Goal: Task Accomplishment & Management: Use online tool/utility

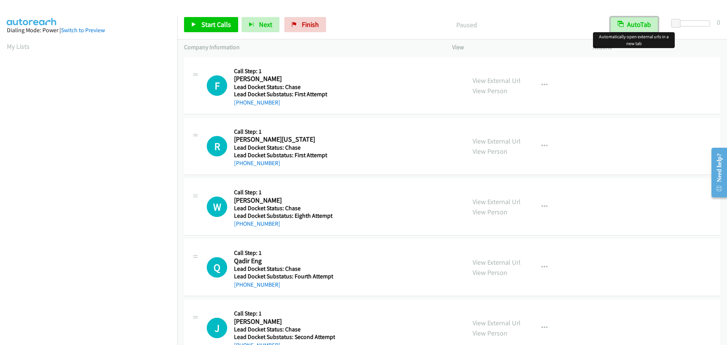
click at [646, 26] on button "AutoTab" at bounding box center [634, 24] width 48 height 15
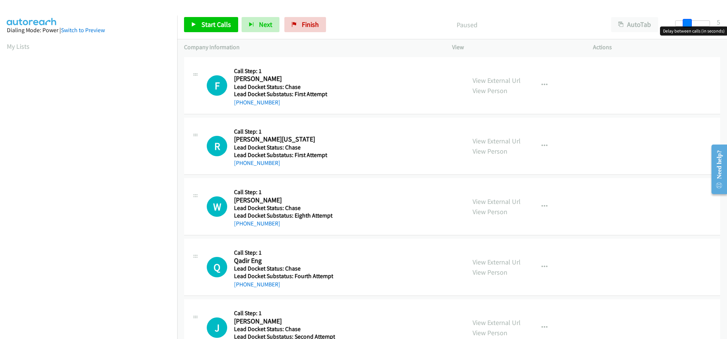
drag, startPoint x: 674, startPoint y: 22, endPoint x: 684, endPoint y: 23, distance: 10.3
click at [684, 23] on span at bounding box center [686, 23] width 9 height 9
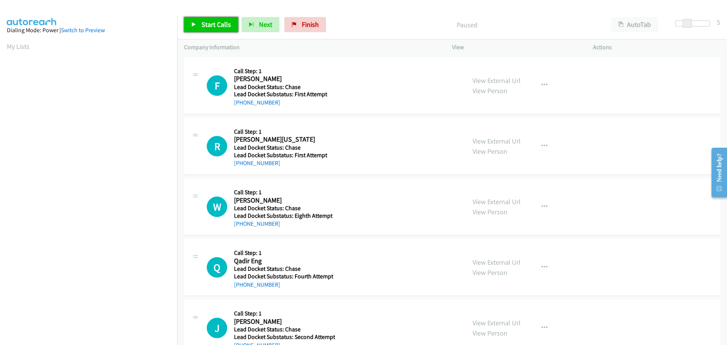
click at [225, 25] on span "Start Calls" at bounding box center [216, 24] width 30 height 9
drag, startPoint x: 281, startPoint y: 105, endPoint x: 241, endPoint y: 108, distance: 39.9
click at [241, 108] on div "F Callback Scheduled Call Step: 1 Floyd Spriggs America/New_York Lead Docket St…" at bounding box center [452, 85] width 536 height 57
copy link "443-690-7939"
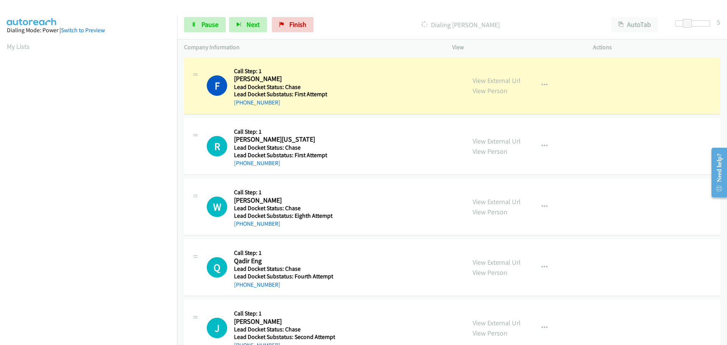
scroll to position [80, 0]
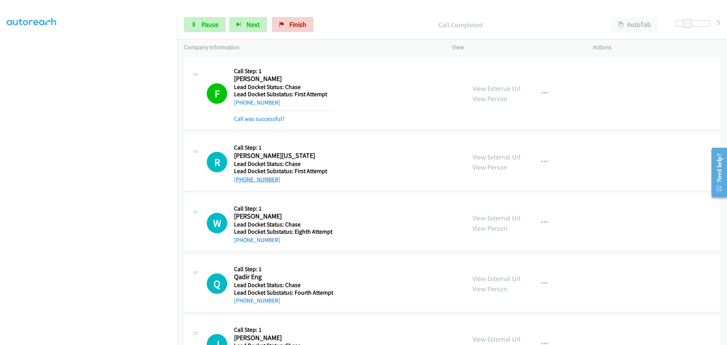
drag, startPoint x: 281, startPoint y: 182, endPoint x: 241, endPoint y: 179, distance: 40.6
click at [241, 179] on div "+1 334-357-0643" at bounding box center [283, 179] width 99 height 9
copy link "334-357-0643"
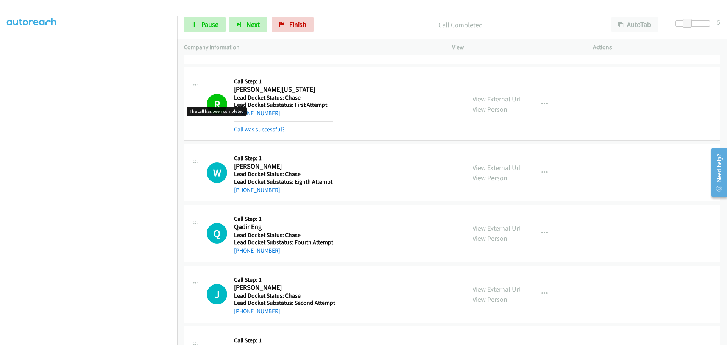
scroll to position [76, 0]
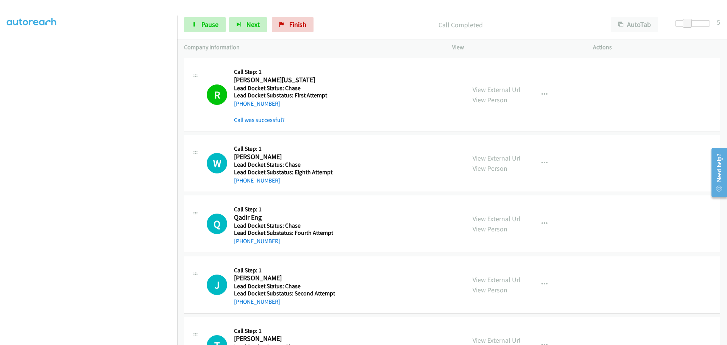
drag, startPoint x: 284, startPoint y: 182, endPoint x: 241, endPoint y: 181, distance: 43.2
click at [241, 181] on div "+1 254-325-9050" at bounding box center [283, 180] width 99 height 9
copy link "254-325-9050"
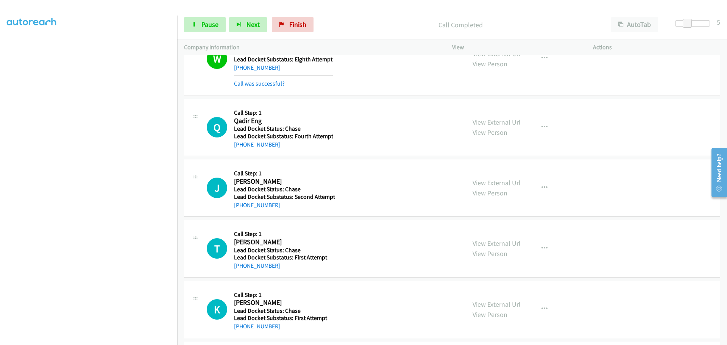
scroll to position [189, 0]
drag, startPoint x: 286, startPoint y: 143, endPoint x: 241, endPoint y: 149, distance: 45.0
click at [241, 149] on div "Q Callback Scheduled Call Step: 1 Qadir Eng America/New_York Lead Docket Status…" at bounding box center [452, 126] width 536 height 57
copy link "732-766-4897"
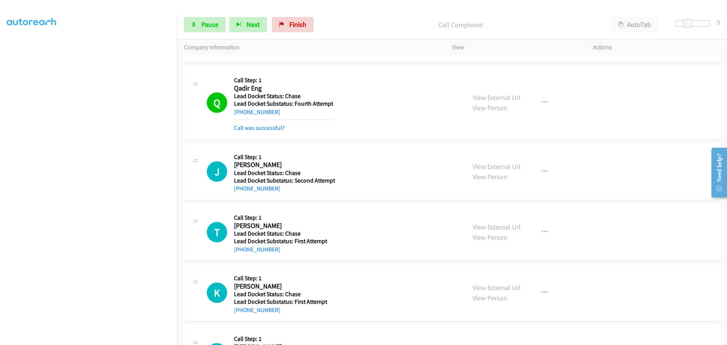
scroll to position [265, 0]
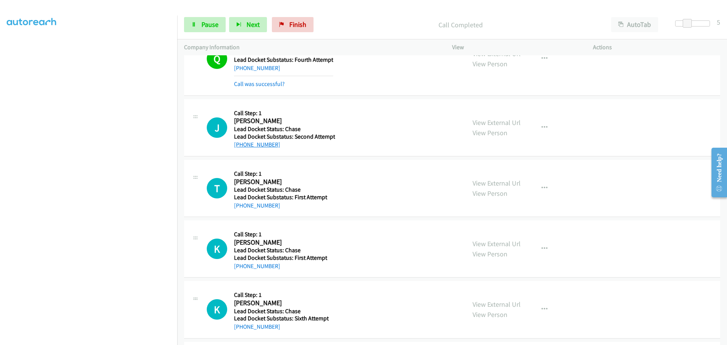
drag, startPoint x: 276, startPoint y: 143, endPoint x: 241, endPoint y: 146, distance: 35.4
click at [241, 146] on div "+1 404-538-2700" at bounding box center [284, 144] width 101 height 9
copy link "404-538-2700"
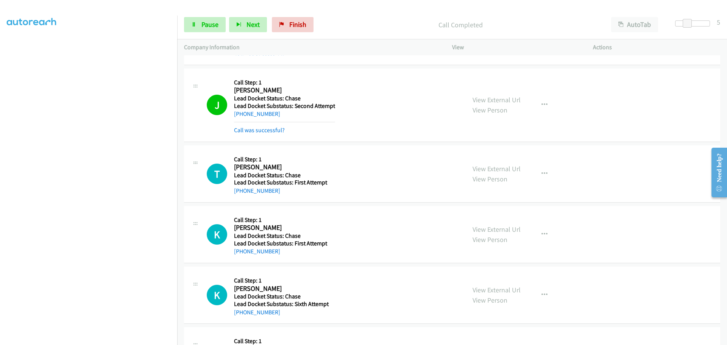
scroll to position [341, 0]
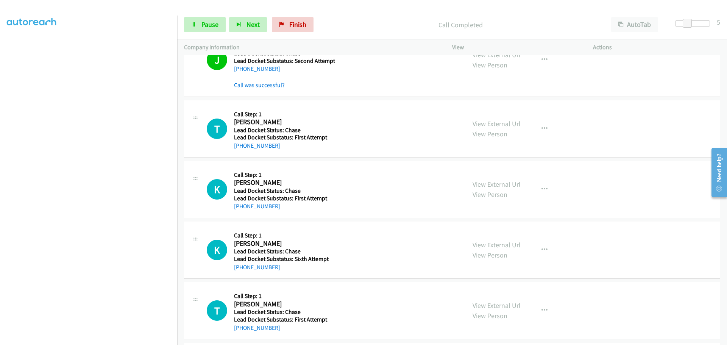
drag, startPoint x: 279, startPoint y: 146, endPoint x: 239, endPoint y: 150, distance: 39.6
click at [239, 150] on div "T Callback Scheduled Call Step: 1 Tyler Hardy America/New_York Lead Docket Stat…" at bounding box center [452, 128] width 536 height 57
copy link "864-723-3087"
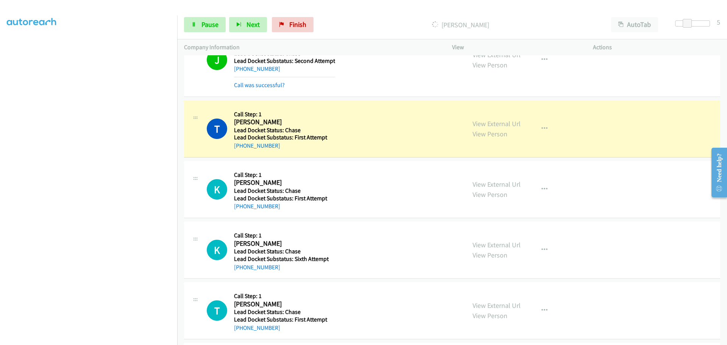
drag, startPoint x: 285, startPoint y: 209, endPoint x: 240, endPoint y: 212, distance: 44.4
click at [240, 212] on div "K Callback Scheduled Call Step: 1 Kara Poulk America/New_York Lead Docket Statu…" at bounding box center [452, 189] width 536 height 57
copy link "919-798-8893"
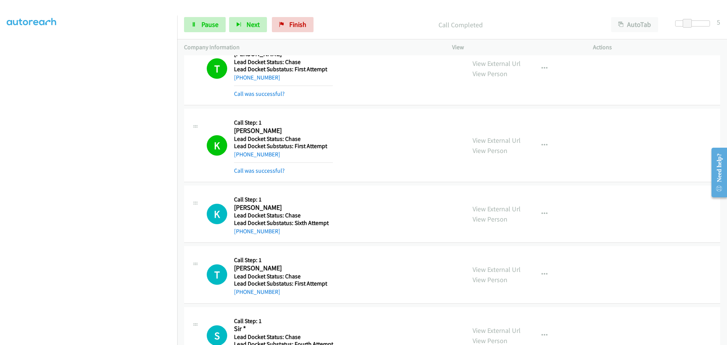
scroll to position [416, 0]
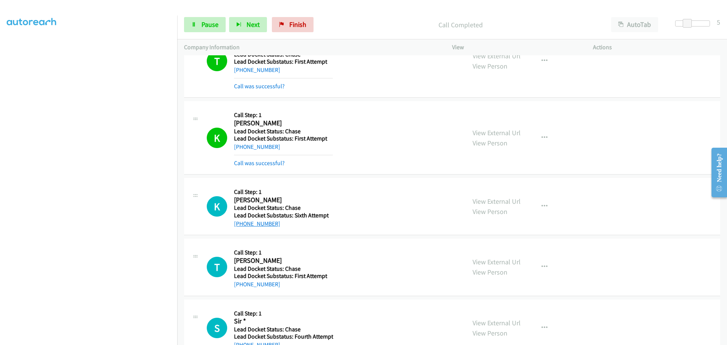
drag, startPoint x: 278, startPoint y: 221, endPoint x: 241, endPoint y: 226, distance: 37.4
click at [241, 226] on div "+1 810-399-8482" at bounding box center [283, 223] width 99 height 9
copy link "810-399-8482"
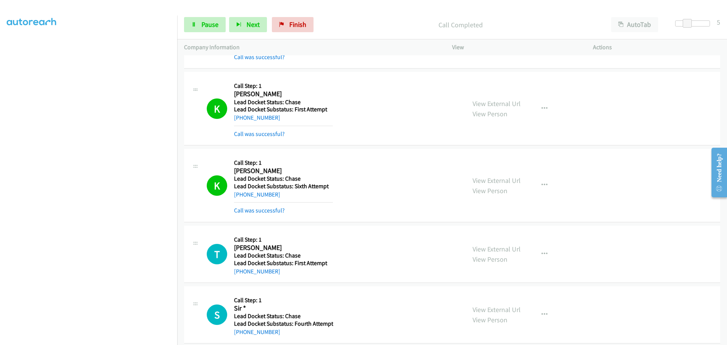
scroll to position [492, 0]
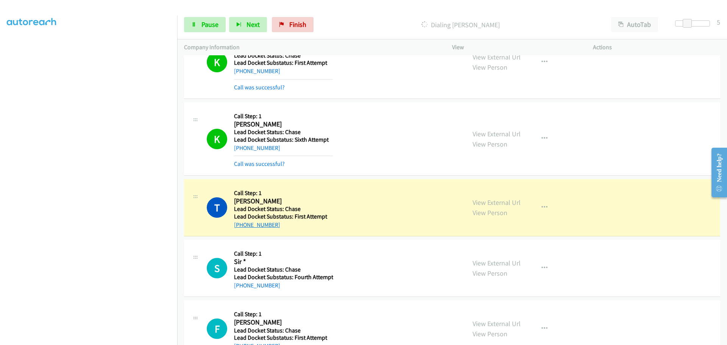
drag, startPoint x: 268, startPoint y: 226, endPoint x: 241, endPoint y: 227, distance: 26.1
click at [241, 227] on div "+1 706-825-2037" at bounding box center [283, 224] width 99 height 9
copy link "706-825-2037"
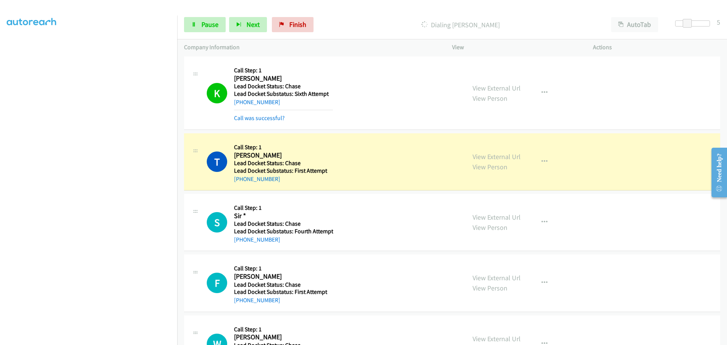
scroll to position [606, 0]
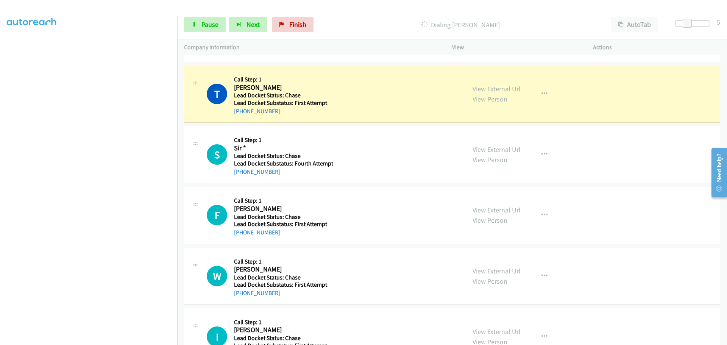
drag, startPoint x: 282, startPoint y: 170, endPoint x: 241, endPoint y: 175, distance: 40.5
click at [241, 175] on div "+1 765-620-4914" at bounding box center [283, 171] width 99 height 9
copy link "765-620-4914"
click at [282, 171] on div "+1 765-620-4914" at bounding box center [283, 171] width 99 height 9
drag, startPoint x: 276, startPoint y: 170, endPoint x: 240, endPoint y: 171, distance: 36.7
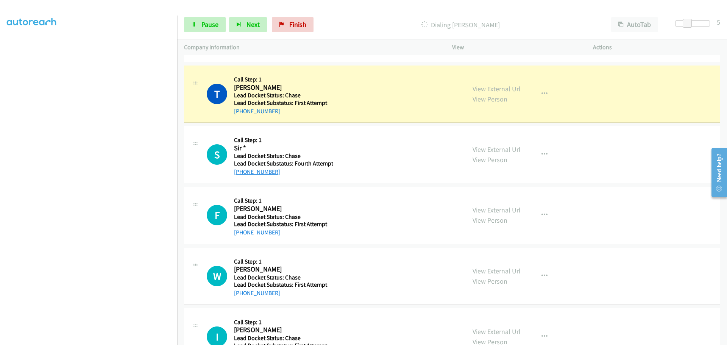
click at [240, 171] on div "+1 765-620-4914" at bounding box center [283, 171] width 99 height 9
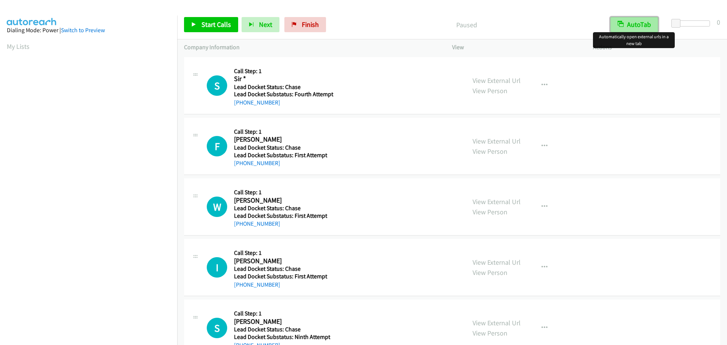
click at [639, 22] on button "AutoTab" at bounding box center [634, 24] width 48 height 15
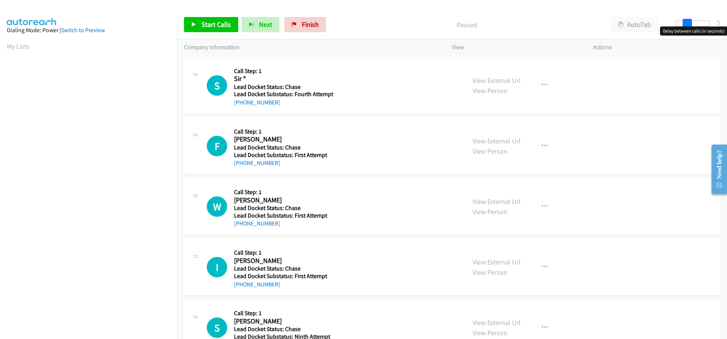
drag, startPoint x: 673, startPoint y: 22, endPoint x: 684, endPoint y: 23, distance: 11.8
click at [684, 23] on span at bounding box center [686, 23] width 9 height 9
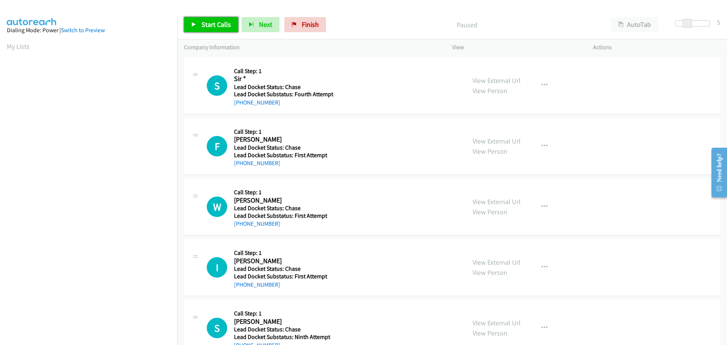
click at [207, 19] on link "Start Calls" at bounding box center [211, 24] width 54 height 15
drag, startPoint x: 277, startPoint y: 103, endPoint x: 241, endPoint y: 100, distance: 36.4
click at [241, 100] on div "+1 765-620-4914" at bounding box center [284, 102] width 101 height 9
copy link "765-620-4914"
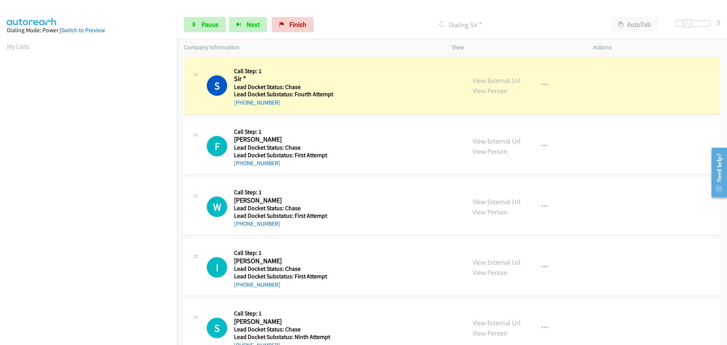
scroll to position [80, 0]
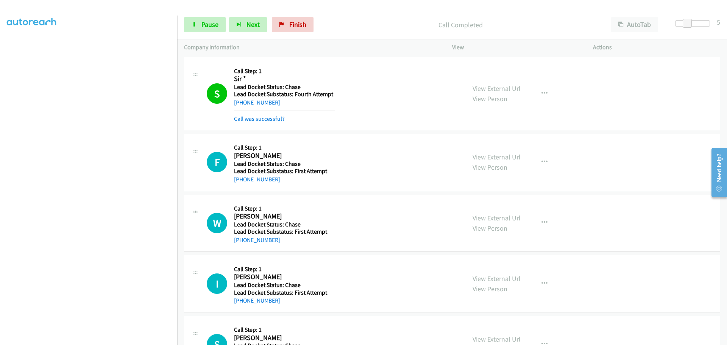
drag, startPoint x: 274, startPoint y: 179, endPoint x: 241, endPoint y: 180, distance: 32.6
click at [241, 180] on div "+1 314-223-9466" at bounding box center [284, 179] width 101 height 9
copy link "314-223-9466"
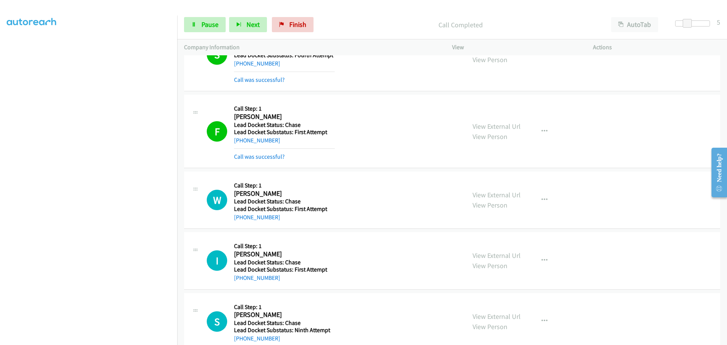
scroll to position [114, 0]
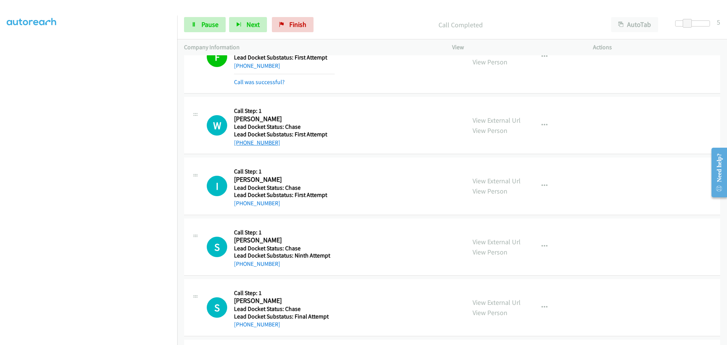
drag, startPoint x: 277, startPoint y: 146, endPoint x: 241, endPoint y: 143, distance: 36.8
click at [241, 143] on div "+1 817-980-6449" at bounding box center [284, 142] width 101 height 9
copy link "817-980-6449"
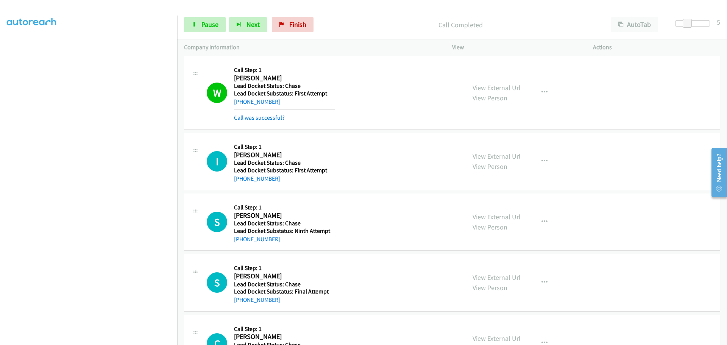
scroll to position [189, 0]
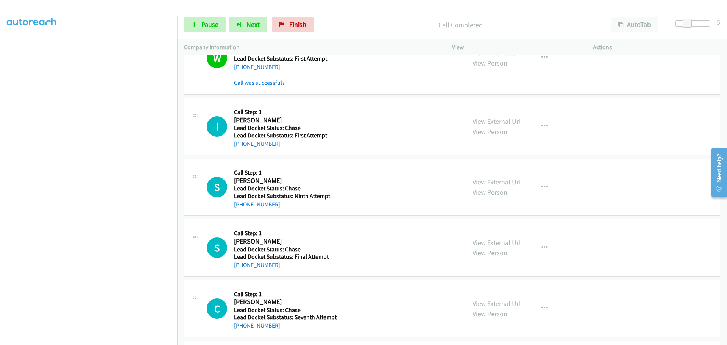
drag, startPoint x: 278, startPoint y: 143, endPoint x: 240, endPoint y: 148, distance: 38.1
click at [240, 148] on div "+1 786-247-5316" at bounding box center [284, 143] width 101 height 9
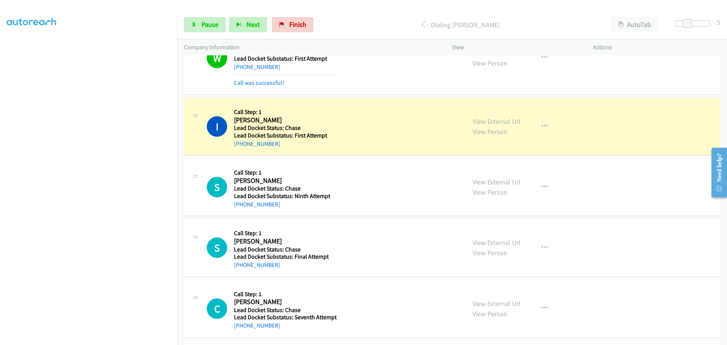
copy link "786-247-5316"
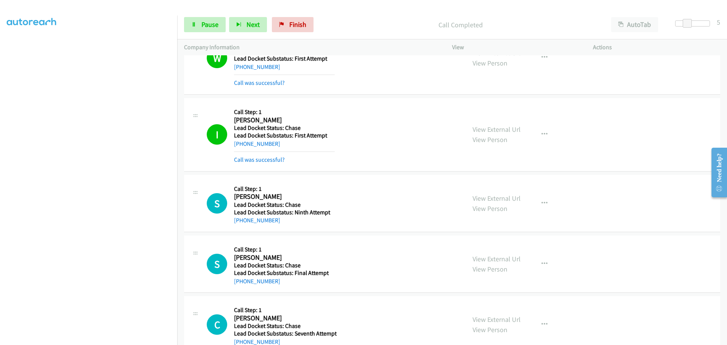
scroll to position [265, 0]
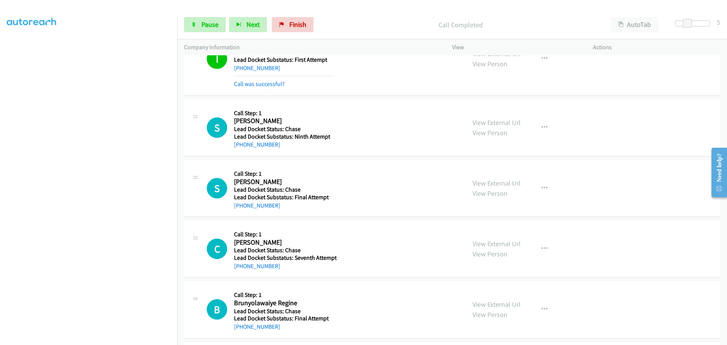
drag, startPoint x: 279, startPoint y: 146, endPoint x: 241, endPoint y: 149, distance: 38.0
click at [241, 149] on div "+1 404-728-3372" at bounding box center [284, 144] width 101 height 9
copy link "404-728-3372"
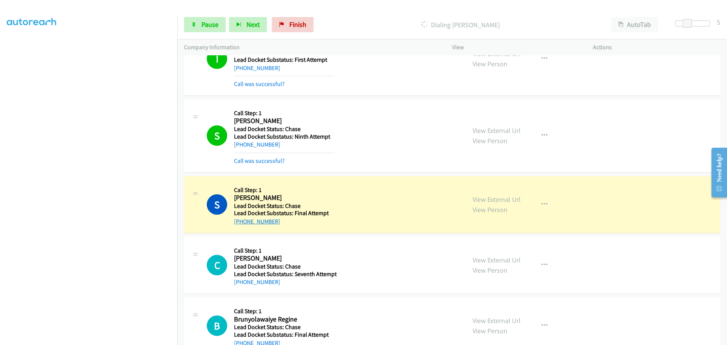
drag, startPoint x: 282, startPoint y: 223, endPoint x: 242, endPoint y: 220, distance: 40.2
click at [242, 220] on div "+1 318-447-5685" at bounding box center [284, 221] width 101 height 9
copy link "318-447-5685"
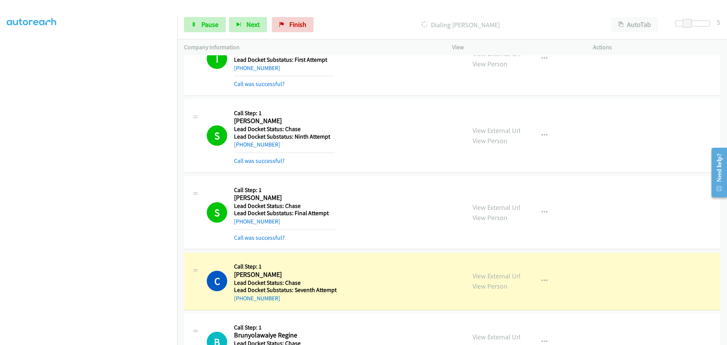
scroll to position [379, 0]
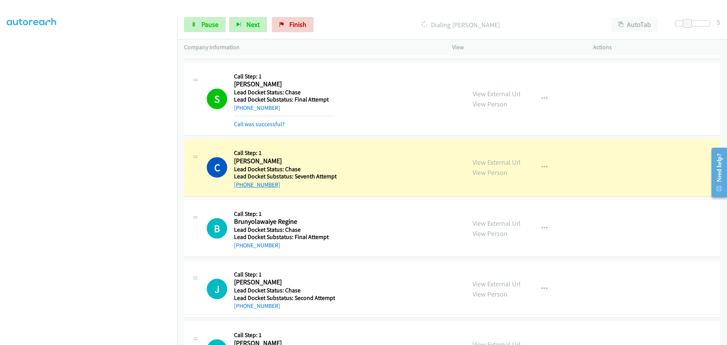
drag, startPoint x: 280, startPoint y: 183, endPoint x: 240, endPoint y: 187, distance: 39.9
click at [240, 187] on div "+1 215-432-9535" at bounding box center [285, 184] width 103 height 9
copy link "215-432-9535"
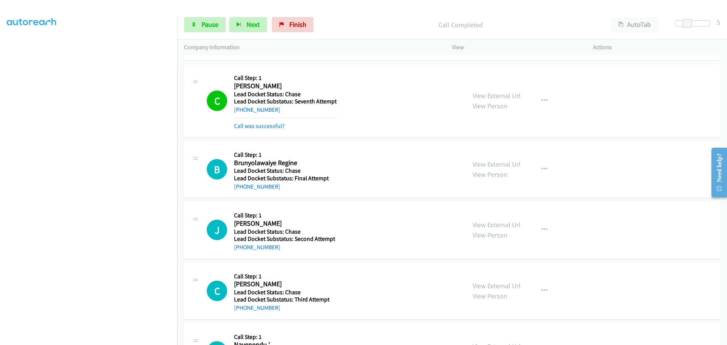
scroll to position [454, 0]
drag, startPoint x: 280, startPoint y: 190, endPoint x: 241, endPoint y: 193, distance: 39.5
click at [241, 193] on div "B Callback Scheduled Call Step: 1 Brunyolawaiye Regine America/New_York Lead Do…" at bounding box center [452, 168] width 536 height 57
copy link "716-310-7486"
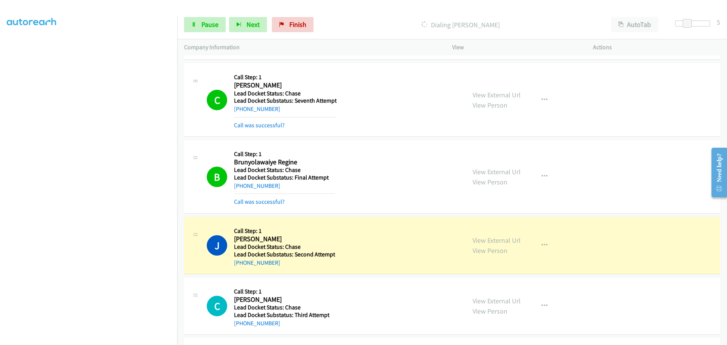
drag, startPoint x: 281, startPoint y: 266, endPoint x: 241, endPoint y: 268, distance: 39.8
click at [241, 268] on div "J Callback Scheduled Call Step: 1 Jeff Jones America/Chicago Lead Docket Status…" at bounding box center [452, 245] width 536 height 57
copy link "334-303-8519"
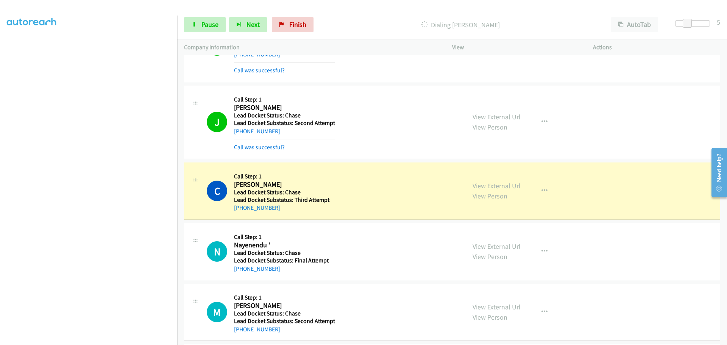
scroll to position [606, 0]
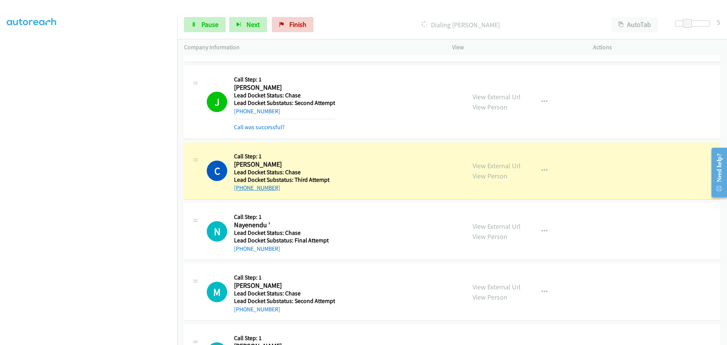
drag, startPoint x: 278, startPoint y: 190, endPoint x: 238, endPoint y: 190, distance: 39.7
click at [239, 190] on div "+1 316-331-3506" at bounding box center [284, 187] width 101 height 9
copy link "316-331-3506"
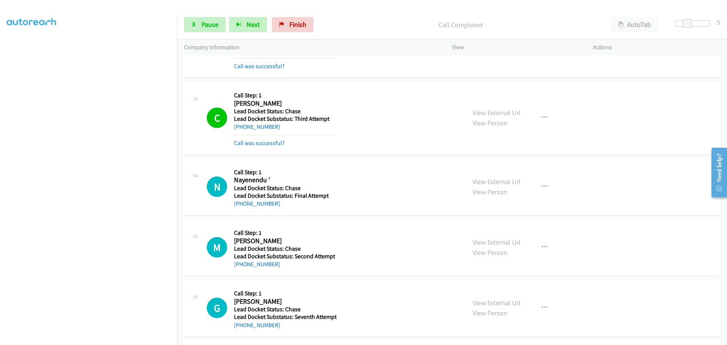
scroll to position [681, 0]
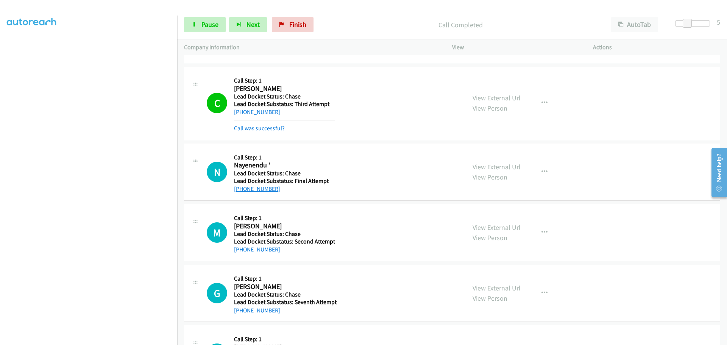
drag, startPoint x: 284, startPoint y: 189, endPoint x: 241, endPoint y: 190, distance: 42.8
click at [241, 190] on div "+1 785-438-7112" at bounding box center [284, 188] width 101 height 9
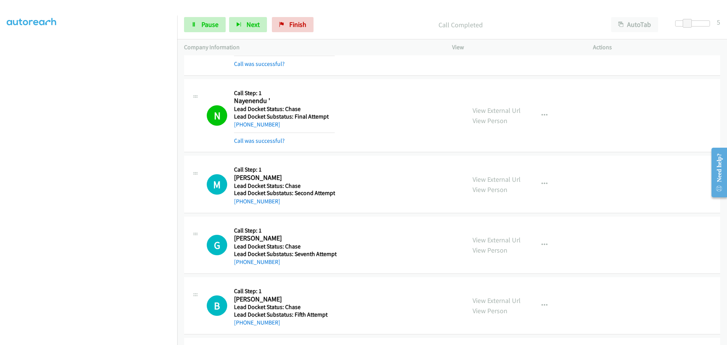
scroll to position [757, 0]
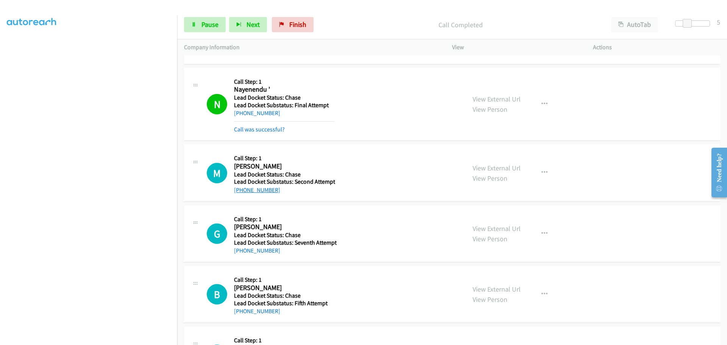
drag, startPoint x: 280, startPoint y: 187, endPoint x: 240, endPoint y: 191, distance: 41.1
click at [240, 191] on div "+1 256-951-2655" at bounding box center [284, 189] width 101 height 9
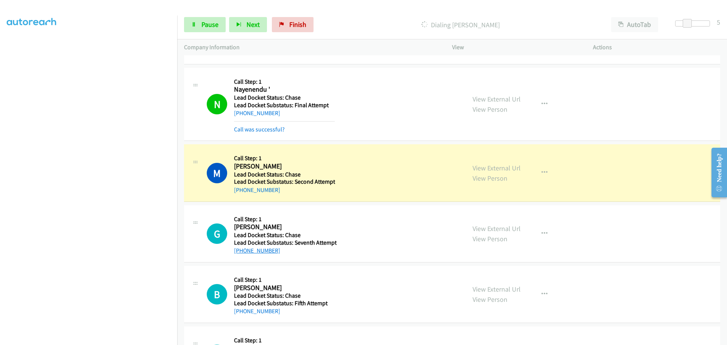
drag, startPoint x: 282, startPoint y: 251, endPoint x: 241, endPoint y: 251, distance: 40.5
click at [241, 251] on div "+1 772-559-6042" at bounding box center [285, 250] width 103 height 9
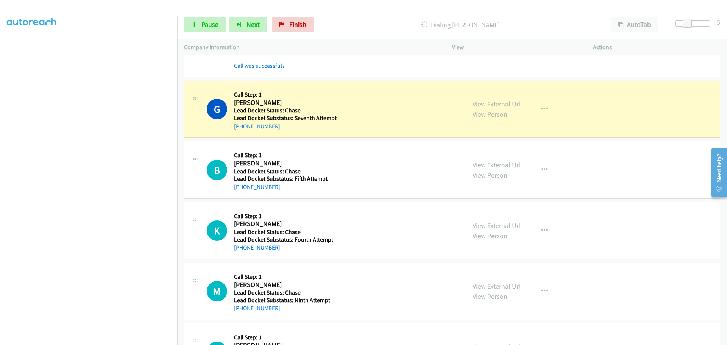
scroll to position [908, 0]
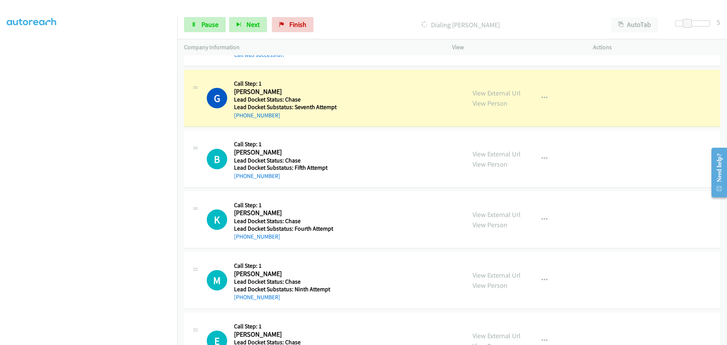
drag, startPoint x: 278, startPoint y: 177, endPoint x: 241, endPoint y: 180, distance: 36.5
click at [241, 180] on div "+1 346-552-0191" at bounding box center [284, 175] width 101 height 9
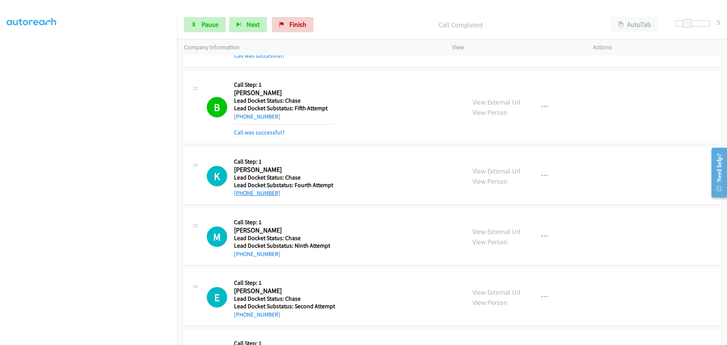
drag, startPoint x: 280, startPoint y: 178, endPoint x: 243, endPoint y: 192, distance: 39.8
click at [243, 192] on div "+1 386-559-9460" at bounding box center [283, 193] width 99 height 9
click at [308, 193] on div "+1 386-559-9460" at bounding box center [283, 193] width 99 height 9
drag, startPoint x: 291, startPoint y: 193, endPoint x: 302, endPoint y: 198, distance: 11.5
click at [292, 193] on div "+1 386-559-9460" at bounding box center [283, 193] width 99 height 9
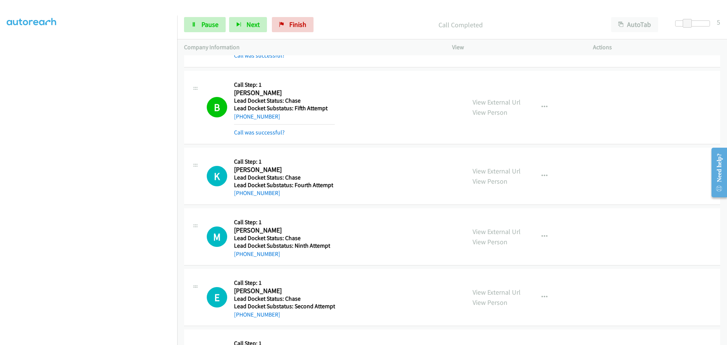
click at [302, 198] on div "+1 386-559-9460" at bounding box center [283, 193] width 99 height 9
click at [379, 147] on td "K Callback Scheduled Call Step: 1 Kevin Williams America/New_York Lead Docket S…" at bounding box center [452, 176] width 550 height 61
drag, startPoint x: 277, startPoint y: 193, endPoint x: 241, endPoint y: 197, distance: 36.2
click at [241, 197] on div "+1 386-559-9460" at bounding box center [283, 193] width 99 height 9
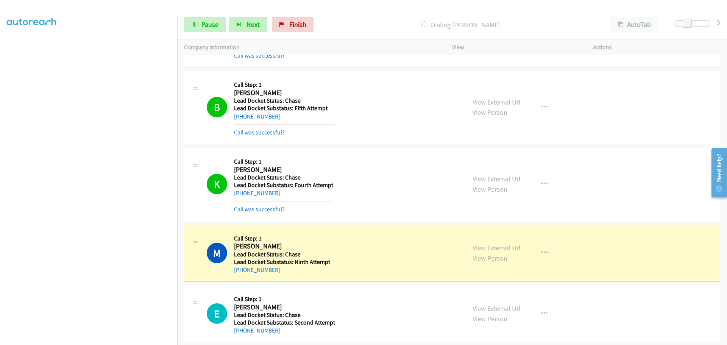
scroll to position [79, 0]
drag, startPoint x: 286, startPoint y: 272, endPoint x: 241, endPoint y: 271, distance: 44.7
click at [241, 271] on div "+1 972-371-7530" at bounding box center [282, 269] width 96 height 9
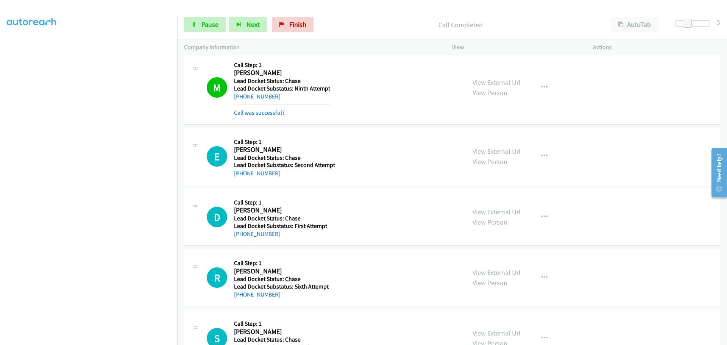
scroll to position [1211, 0]
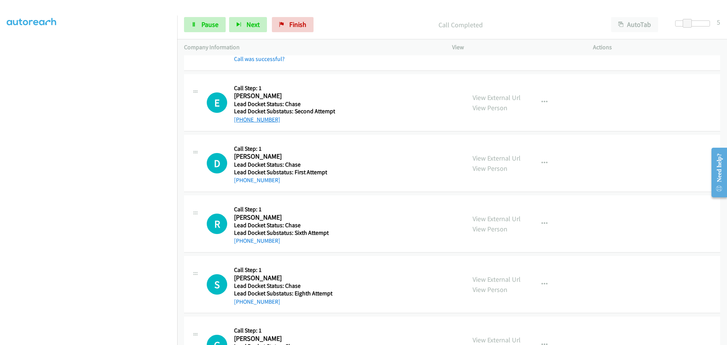
drag, startPoint x: 280, startPoint y: 120, endPoint x: 242, endPoint y: 122, distance: 38.3
click at [242, 122] on div "+1 770-318-7043" at bounding box center [284, 119] width 101 height 9
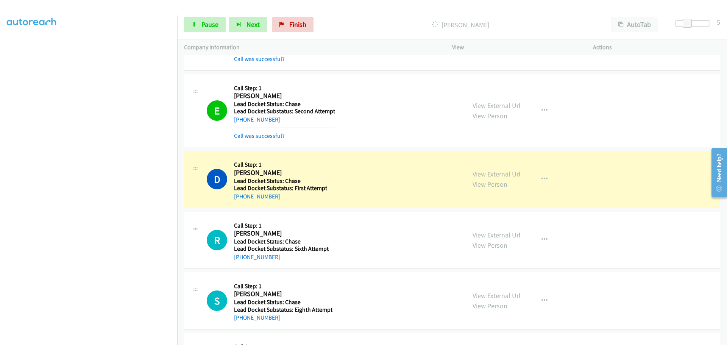
drag, startPoint x: 280, startPoint y: 198, endPoint x: 242, endPoint y: 199, distance: 37.5
click at [242, 199] on div "+1 703-232-4288" at bounding box center [280, 196] width 93 height 9
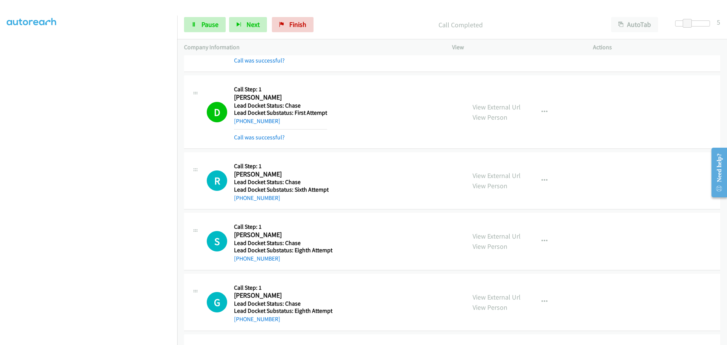
scroll to position [1287, 0]
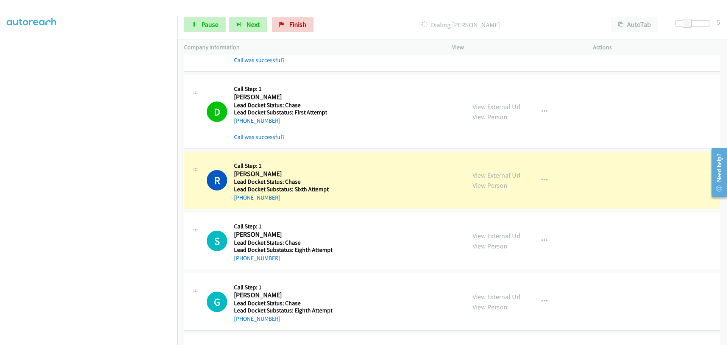
drag, startPoint x: 276, startPoint y: 199, endPoint x: 240, endPoint y: 201, distance: 36.4
click at [240, 201] on div "+1 539-525-5477" at bounding box center [281, 197] width 95 height 9
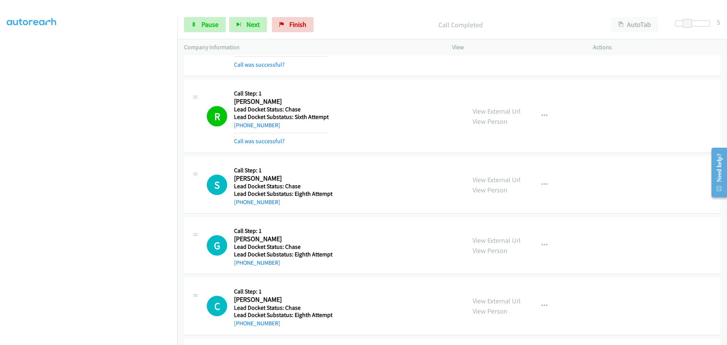
scroll to position [1363, 0]
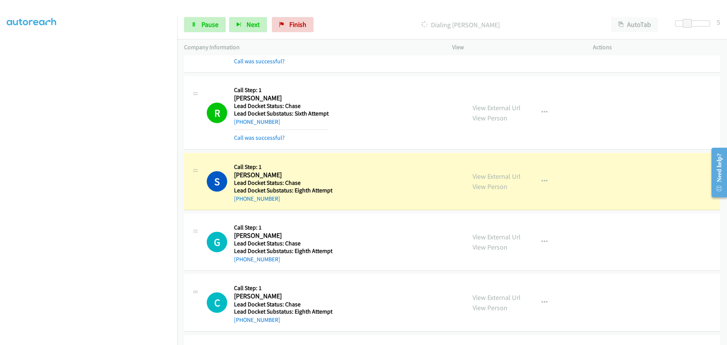
drag, startPoint x: 283, startPoint y: 199, endPoint x: 242, endPoint y: 203, distance: 41.1
click at [242, 203] on div "S Callback Scheduled Call Step: 1 Steven Harlow America/Chicago Lead Docket Sta…" at bounding box center [452, 181] width 536 height 57
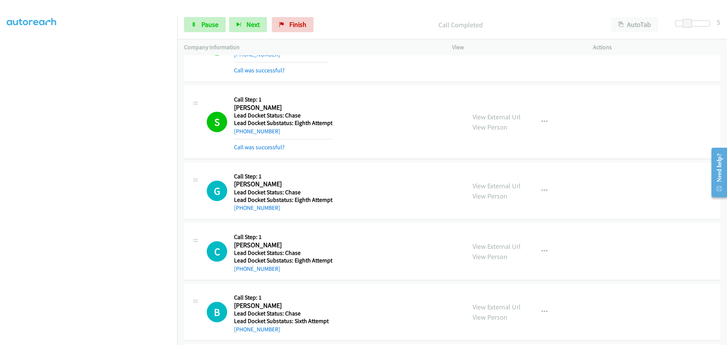
scroll to position [1438, 0]
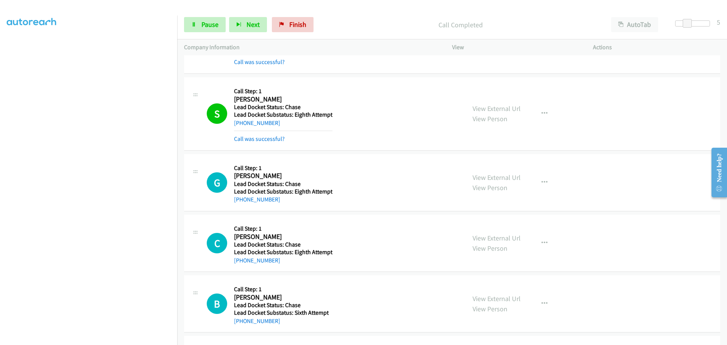
drag, startPoint x: 282, startPoint y: 204, endPoint x: 241, endPoint y: 204, distance: 41.3
click at [241, 204] on div "G Callback Scheduled Call Step: 1 Gary Wagner America/New_York Lead Docket Stat…" at bounding box center [452, 182] width 536 height 57
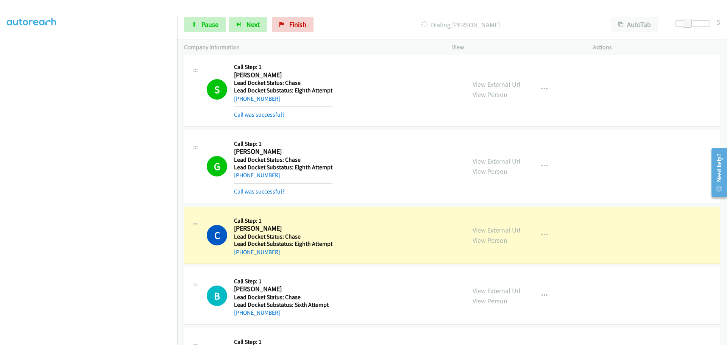
scroll to position [1476, 0]
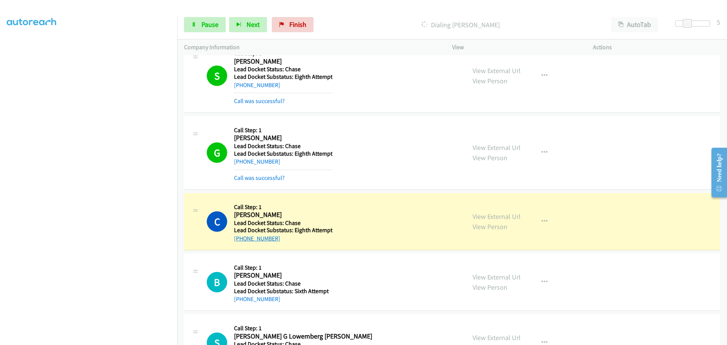
drag, startPoint x: 278, startPoint y: 240, endPoint x: 241, endPoint y: 237, distance: 36.8
click at [241, 237] on div "+1 240-416-6488" at bounding box center [283, 238] width 98 height 9
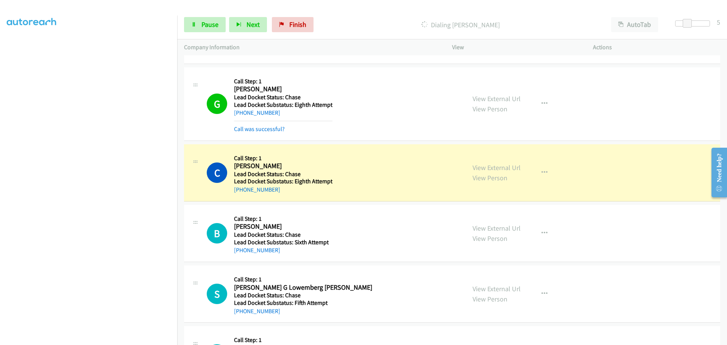
scroll to position [1552, 0]
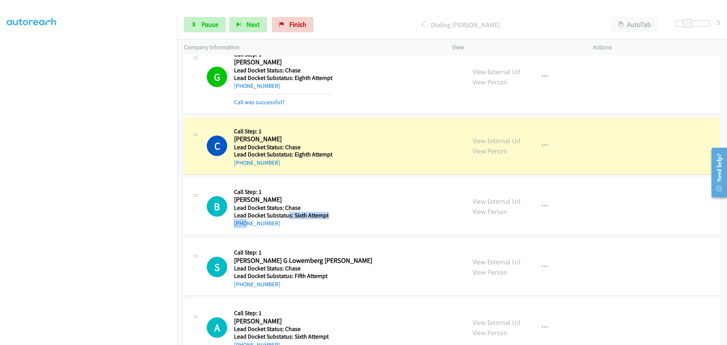
drag, startPoint x: 287, startPoint y: 218, endPoint x: 297, endPoint y: 229, distance: 14.5
click at [249, 229] on div "B Callback Scheduled Call Step: 1 Bob Rupprecht America/New_York Lead Docket St…" at bounding box center [452, 206] width 536 height 57
click at [303, 230] on div "B Callback Scheduled Call Step: 1 Bob Rupprecht America/New_York Lead Docket St…" at bounding box center [452, 206] width 536 height 57
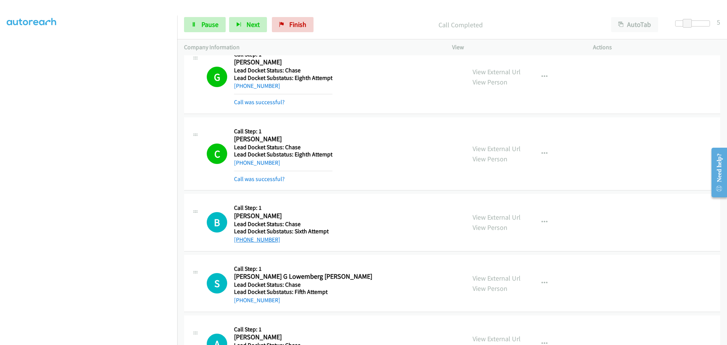
drag, startPoint x: 275, startPoint y: 240, endPoint x: 240, endPoint y: 240, distance: 34.8
click at [240, 240] on div "+1 609-442-9914" at bounding box center [281, 239] width 95 height 9
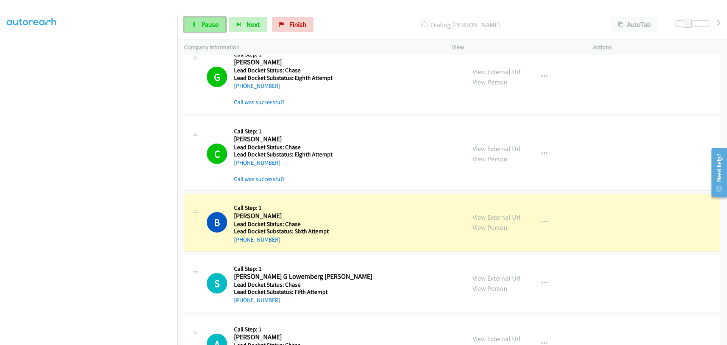
click at [206, 27] on span "Pause" at bounding box center [209, 24] width 17 height 9
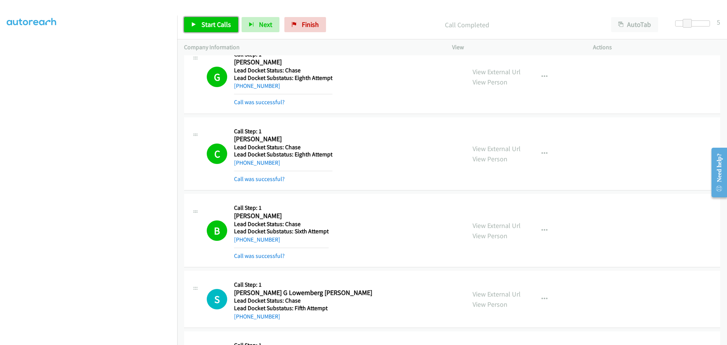
click at [210, 27] on span "Start Calls" at bounding box center [216, 24] width 30 height 9
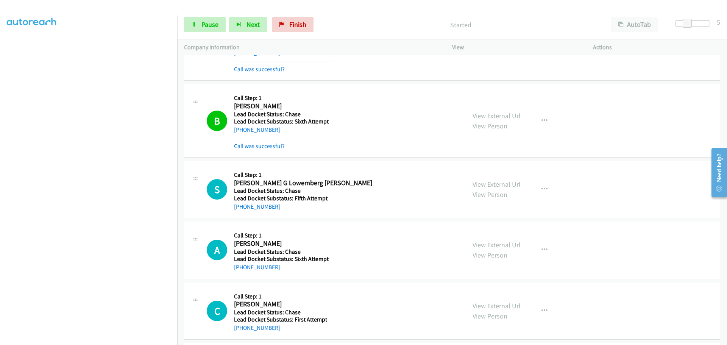
scroll to position [1665, 0]
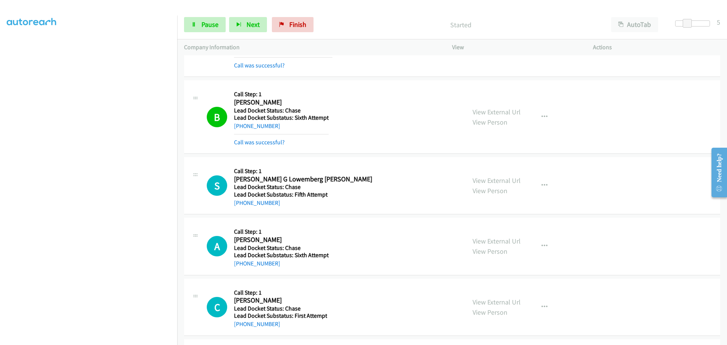
drag, startPoint x: 279, startPoint y: 202, endPoint x: 241, endPoint y: 209, distance: 38.4
click at [241, 209] on div "S Callback Scheduled Call Step: 1 Sergio G Lowemberg Rivera America/New_York Le…" at bounding box center [452, 185] width 536 height 57
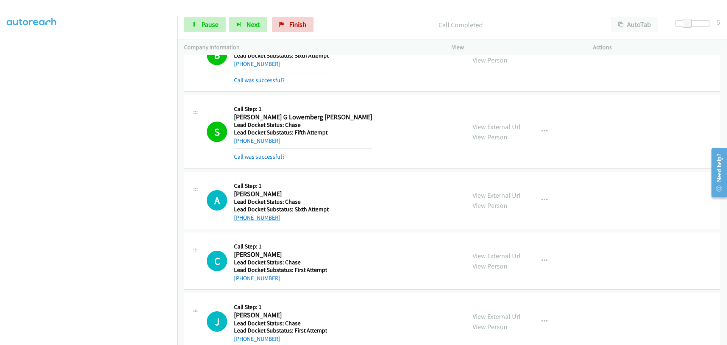
scroll to position [1741, 0]
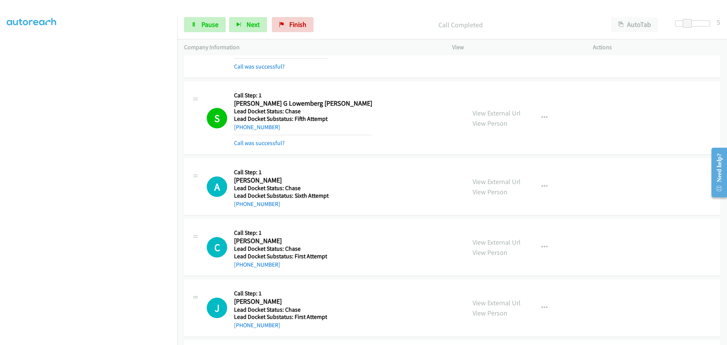
drag, startPoint x: 281, startPoint y: 210, endPoint x: 241, endPoint y: 210, distance: 39.7
click at [241, 210] on div "A Callback Scheduled Call Step: 1 Alicia Mcneely America/Chicago Lead Docket St…" at bounding box center [452, 186] width 536 height 57
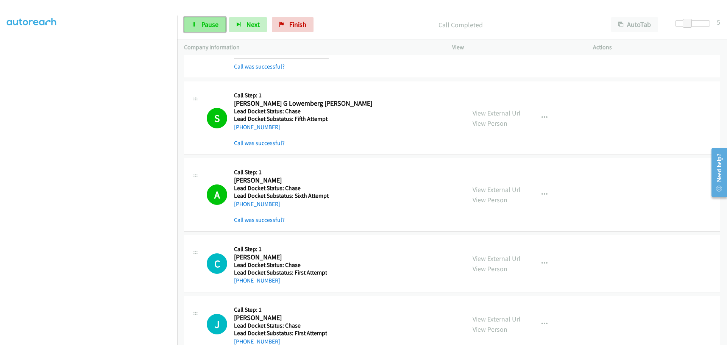
click at [214, 22] on span "Pause" at bounding box center [209, 24] width 17 height 9
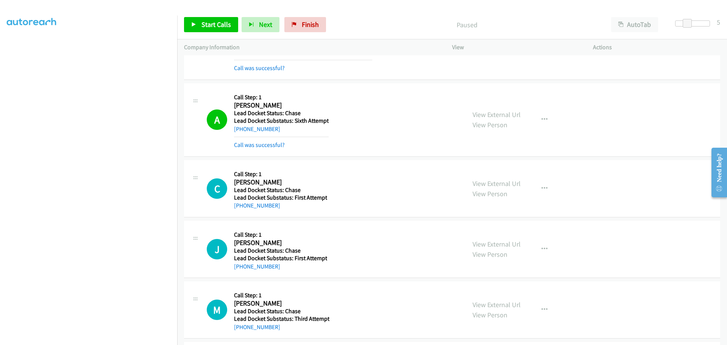
scroll to position [1817, 0]
drag, startPoint x: 280, startPoint y: 206, endPoint x: 240, endPoint y: 208, distance: 40.2
click at [240, 208] on div "+1 832-318-1181" at bounding box center [280, 204] width 93 height 9
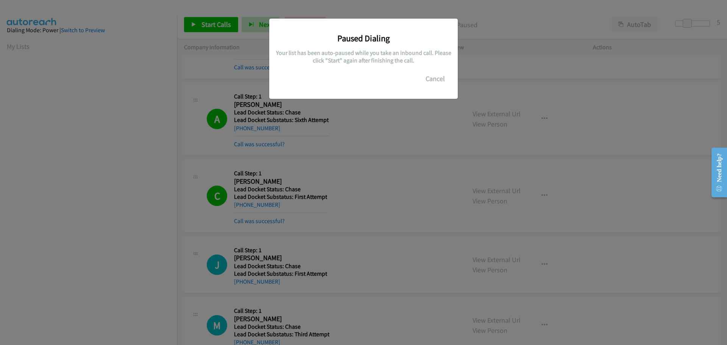
scroll to position [80, 0]
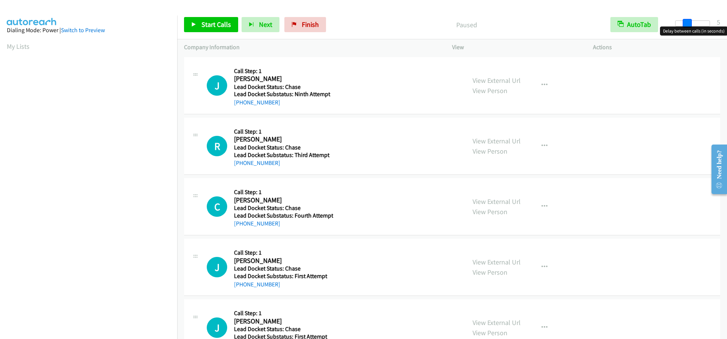
drag, startPoint x: 675, startPoint y: 23, endPoint x: 685, endPoint y: 24, distance: 10.7
click at [685, 24] on span at bounding box center [686, 23] width 9 height 9
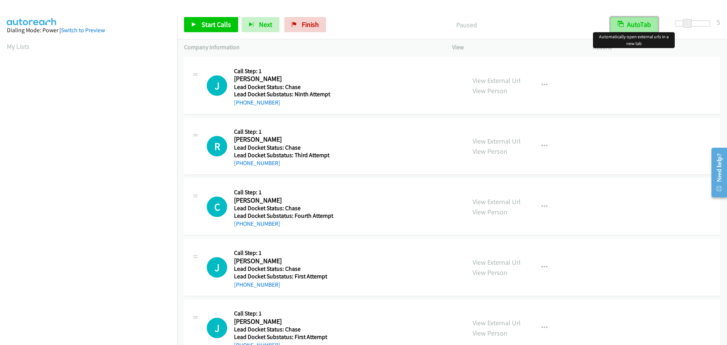
click at [641, 28] on button "AutoTab" at bounding box center [634, 24] width 48 height 15
click at [210, 23] on span "Start Calls" at bounding box center [216, 24] width 30 height 9
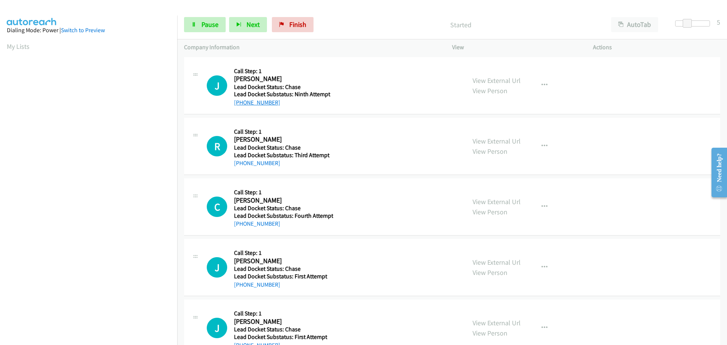
drag, startPoint x: 254, startPoint y: 103, endPoint x: 237, endPoint y: 105, distance: 17.1
click at [237, 105] on div "+1 361-553-9531" at bounding box center [282, 102] width 97 height 9
copy link "1 361-553-9531"
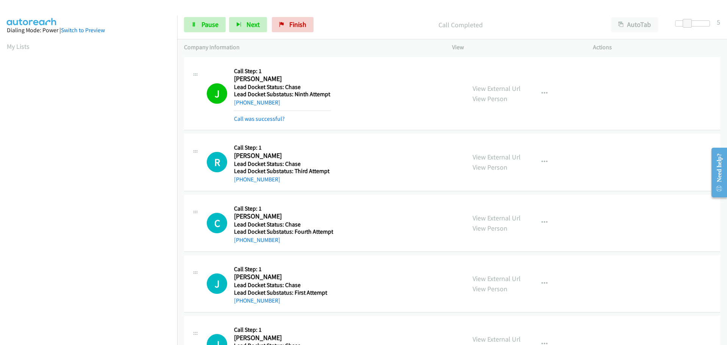
scroll to position [80, 0]
click at [270, 182] on link "+1 870-552-0124" at bounding box center [257, 179] width 46 height 7
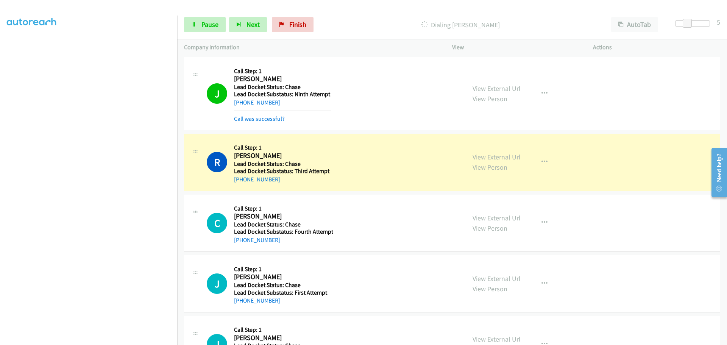
drag, startPoint x: 267, startPoint y: 179, endPoint x: 241, endPoint y: 181, distance: 25.8
click at [241, 181] on div "+1 870-552-0124" at bounding box center [282, 179] width 97 height 9
copy link "870-552-0124"
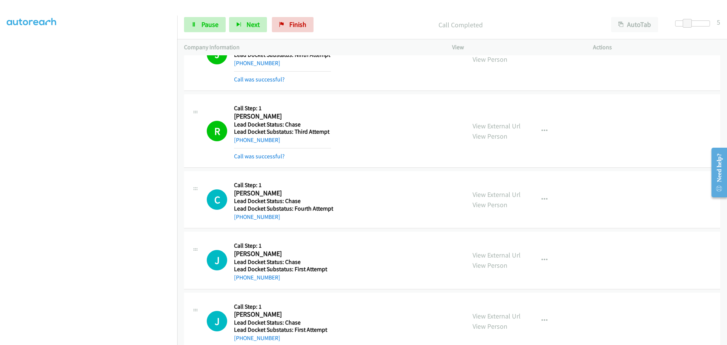
scroll to position [114, 0]
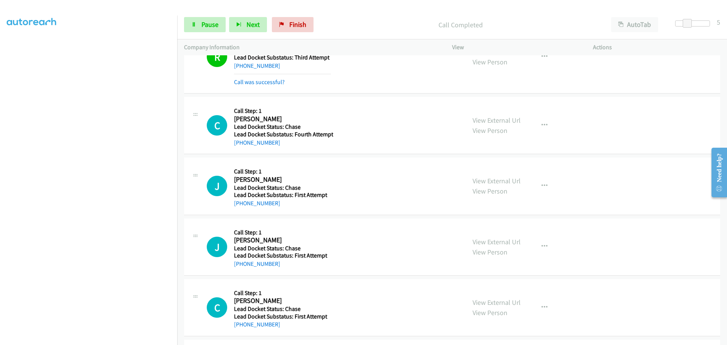
drag, startPoint x: 276, startPoint y: 144, endPoint x: 241, endPoint y: 147, distance: 35.7
click at [241, 147] on div "+1 217-938-7026" at bounding box center [283, 142] width 99 height 9
copy link "217-938-7026"
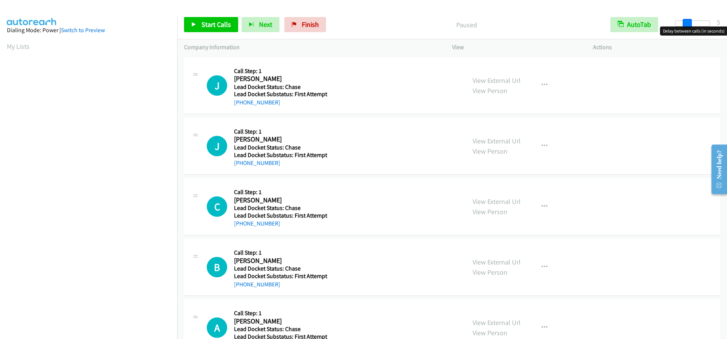
drag, startPoint x: 674, startPoint y: 21, endPoint x: 684, endPoint y: 23, distance: 10.3
click at [684, 23] on span at bounding box center [686, 23] width 9 height 9
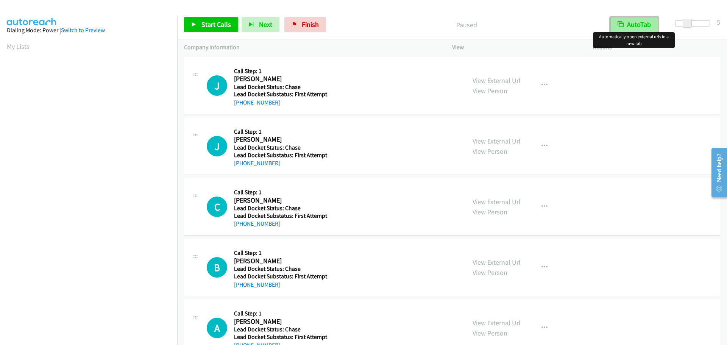
click at [622, 28] on button "AutoTab" at bounding box center [634, 24] width 48 height 15
click at [221, 28] on span "Start Calls" at bounding box center [216, 24] width 30 height 9
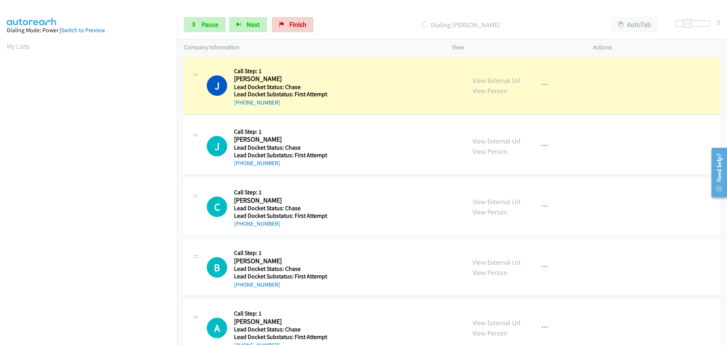
drag, startPoint x: 287, startPoint y: 107, endPoint x: 241, endPoint y: 107, distance: 45.8
click at [241, 107] on div "[PHONE_NUMBER]" at bounding box center [282, 102] width 97 height 9
copy link "[PHONE_NUMBER]"
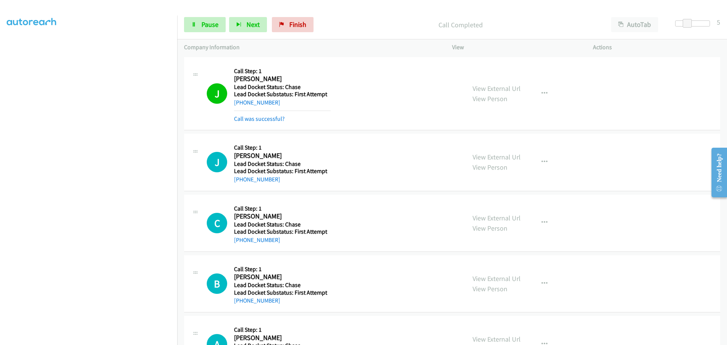
drag, startPoint x: 293, startPoint y: 182, endPoint x: 240, endPoint y: 184, distance: 53.8
click at [240, 184] on div "J Callback Scheduled Call Step: 1 [PERSON_NAME] America/[GEOGRAPHIC_DATA] Lead …" at bounding box center [452, 162] width 536 height 57
copy link "[PHONE_NUMBER]"
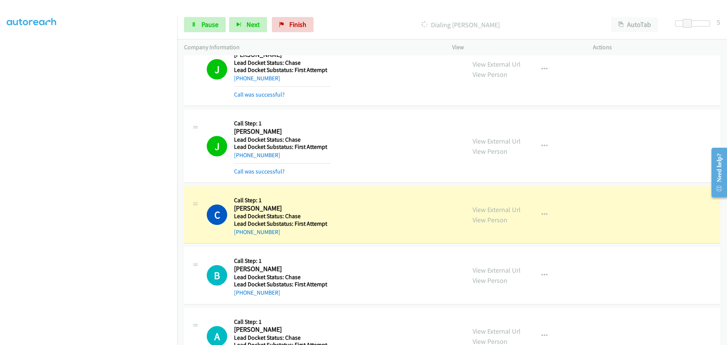
scroll to position [38, 0]
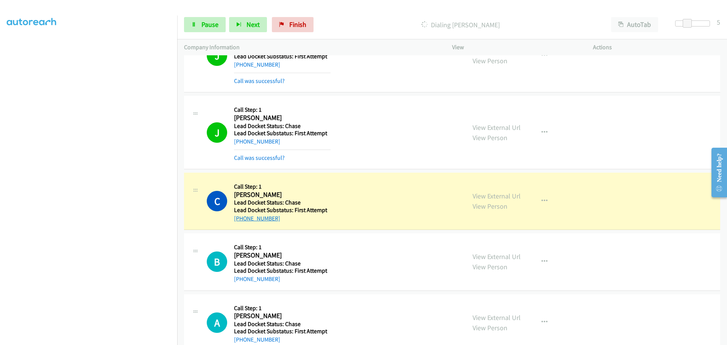
drag, startPoint x: 280, startPoint y: 220, endPoint x: 242, endPoint y: 217, distance: 37.9
click at [242, 217] on div "[PHONE_NUMBER]" at bounding box center [282, 218] width 97 height 9
copy link "[PHONE_NUMBER]"
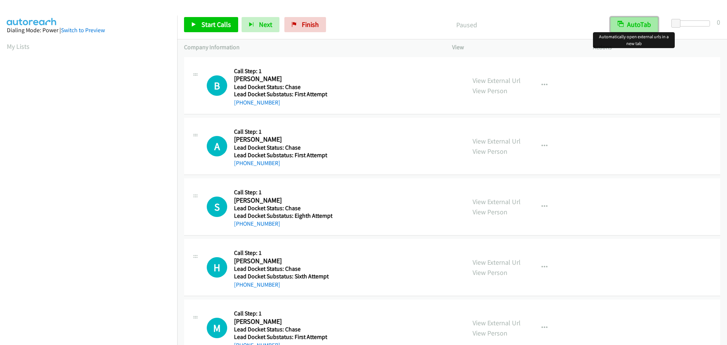
click at [640, 23] on button "AutoTab" at bounding box center [634, 24] width 48 height 15
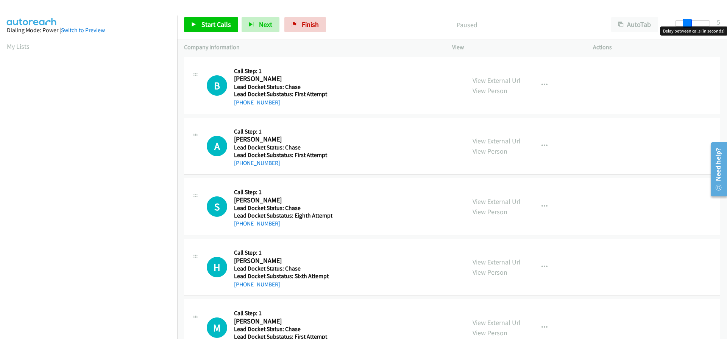
drag, startPoint x: 674, startPoint y: 24, endPoint x: 684, endPoint y: 23, distance: 9.9
click at [684, 23] on span at bounding box center [686, 23] width 9 height 9
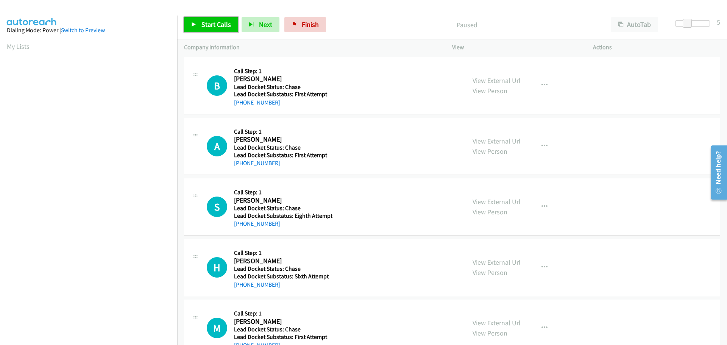
click at [224, 24] on span "Start Calls" at bounding box center [216, 24] width 30 height 9
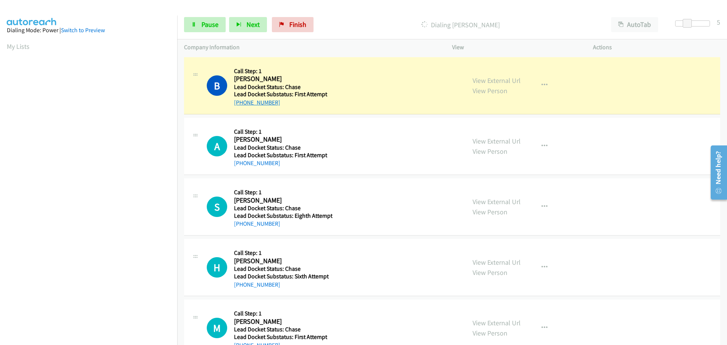
drag, startPoint x: 279, startPoint y: 104, endPoint x: 240, endPoint y: 105, distance: 39.0
click at [240, 105] on div "+1 863-904-9834" at bounding box center [282, 102] width 97 height 9
copy link "863-904-9834"
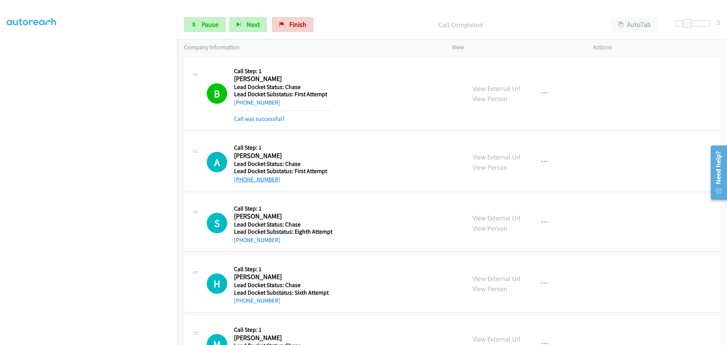
drag, startPoint x: 278, startPoint y: 182, endPoint x: 241, endPoint y: 182, distance: 37.5
click at [241, 182] on div "+1 786-512-0946" at bounding box center [282, 179] width 97 height 9
copy link "786-512-0946"
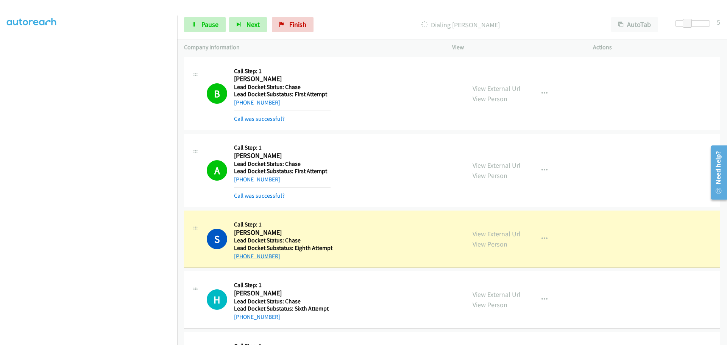
drag, startPoint x: 279, startPoint y: 257, endPoint x: 240, endPoint y: 257, distance: 39.8
click at [240, 257] on div "+1 786-719-3962" at bounding box center [283, 256] width 98 height 9
copy link "786-719-3962"
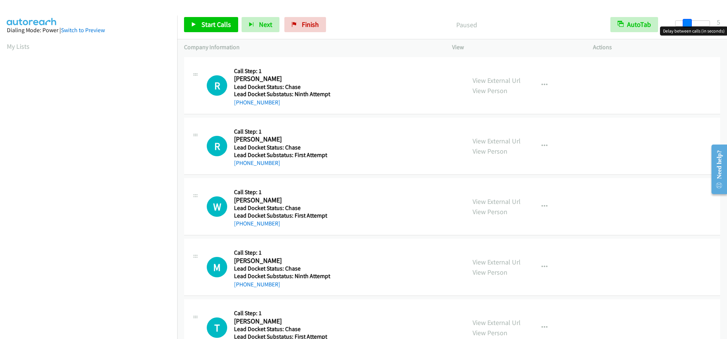
drag, startPoint x: 676, startPoint y: 23, endPoint x: 687, endPoint y: 22, distance: 11.0
click at [687, 22] on span at bounding box center [686, 23] width 9 height 9
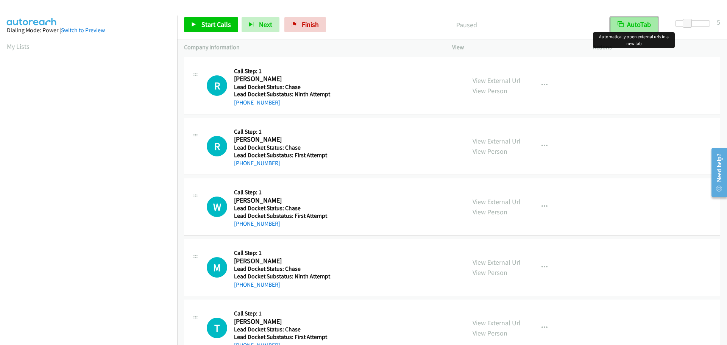
click at [643, 21] on button "AutoTab" at bounding box center [634, 24] width 48 height 15
click at [216, 20] on link "Start Calls" at bounding box center [211, 24] width 54 height 15
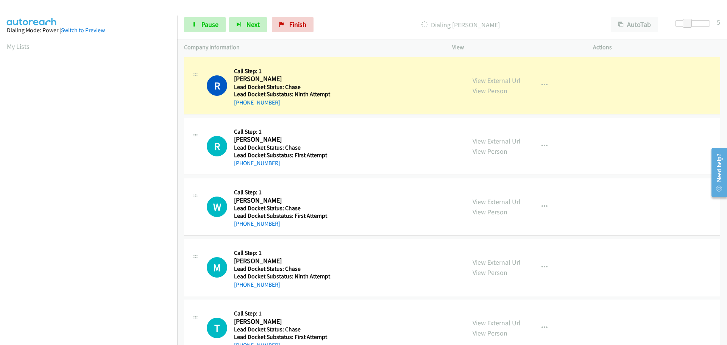
drag, startPoint x: 280, startPoint y: 104, endPoint x: 241, endPoint y: 104, distance: 38.2
click at [241, 104] on div "[PHONE_NUMBER]" at bounding box center [283, 102] width 99 height 9
copy link "[PHONE_NUMBER]"
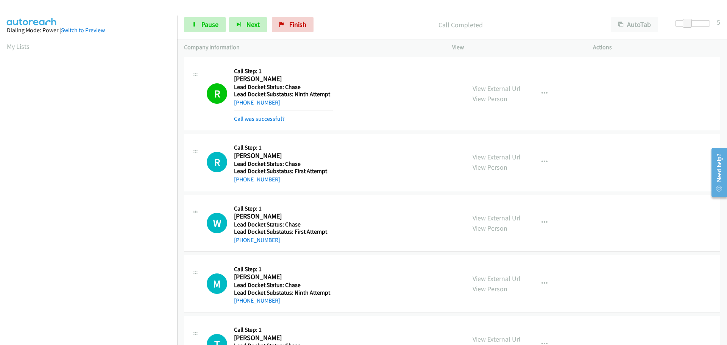
scroll to position [80, 0]
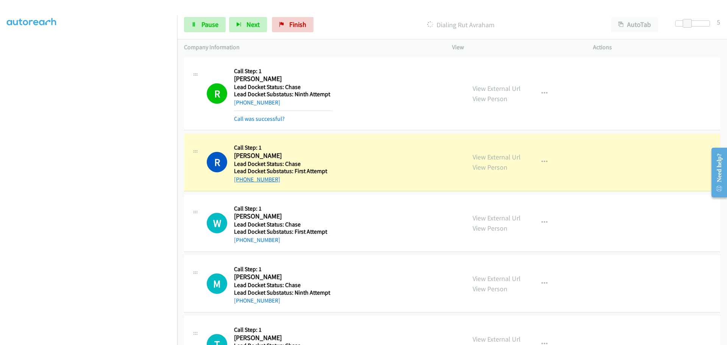
drag, startPoint x: 280, startPoint y: 179, endPoint x: 242, endPoint y: 177, distance: 37.9
click at [242, 177] on div "[PHONE_NUMBER]" at bounding box center [283, 179] width 99 height 9
copy link "[PHONE_NUMBER]"
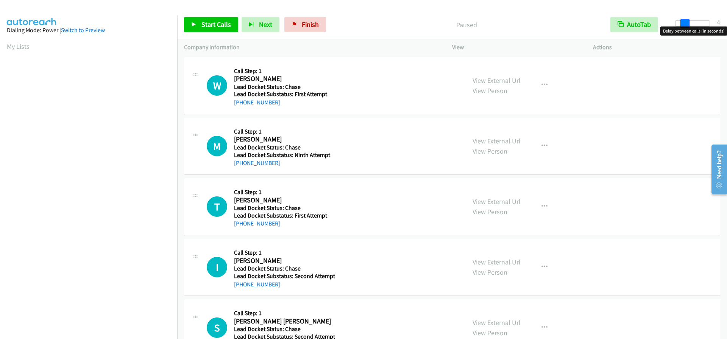
drag, startPoint x: 673, startPoint y: 23, endPoint x: 682, endPoint y: 23, distance: 9.5
click at [682, 23] on span at bounding box center [684, 23] width 9 height 9
click at [684, 23] on span at bounding box center [686, 23] width 9 height 9
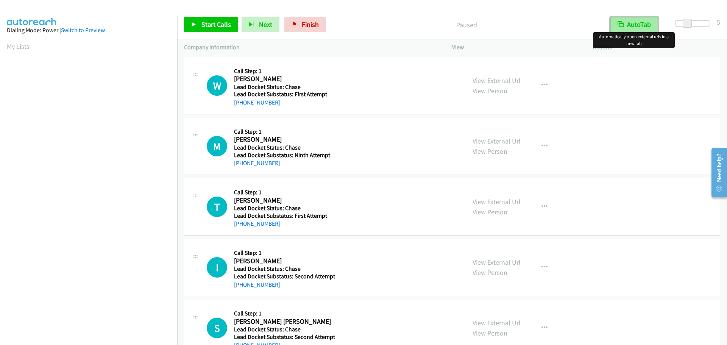
click at [640, 28] on button "AutoTab" at bounding box center [634, 24] width 48 height 15
click at [209, 25] on span "Start Calls" at bounding box center [216, 24] width 30 height 9
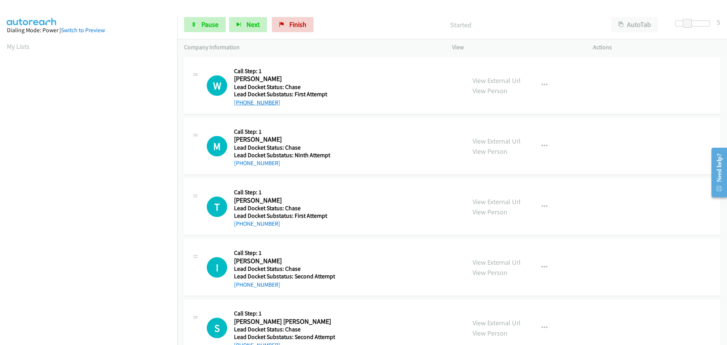
drag, startPoint x: 280, startPoint y: 101, endPoint x: 239, endPoint y: 103, distance: 40.9
click at [239, 103] on div "+1 253-961-1482" at bounding box center [283, 102] width 99 height 9
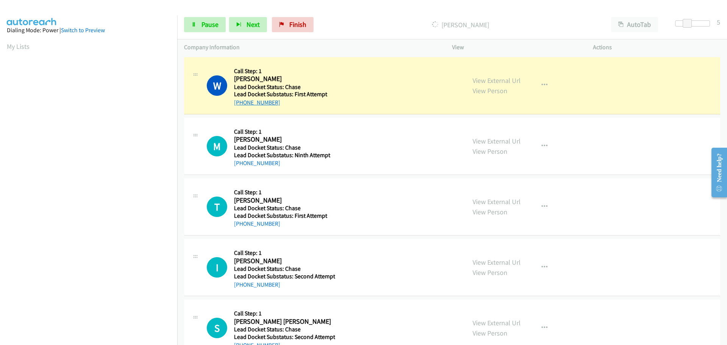
copy link "253-961-1482"
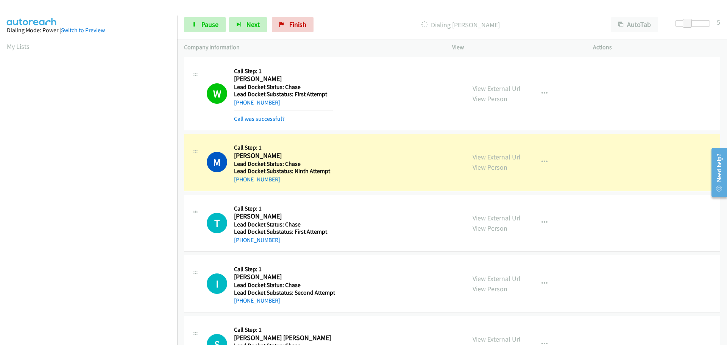
scroll to position [80, 0]
drag, startPoint x: 282, startPoint y: 175, endPoint x: 241, endPoint y: 178, distance: 41.0
click at [241, 178] on div "+1 775-315-6905" at bounding box center [283, 179] width 99 height 9
copy link "775-315-6905"
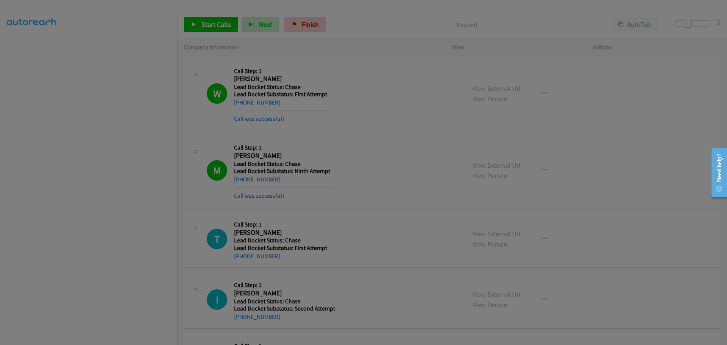
click at [0, 0] on div "Paused Dialing Your list has been auto-paused while you take an inbound call. P…" at bounding box center [0, 0] width 0 height 0
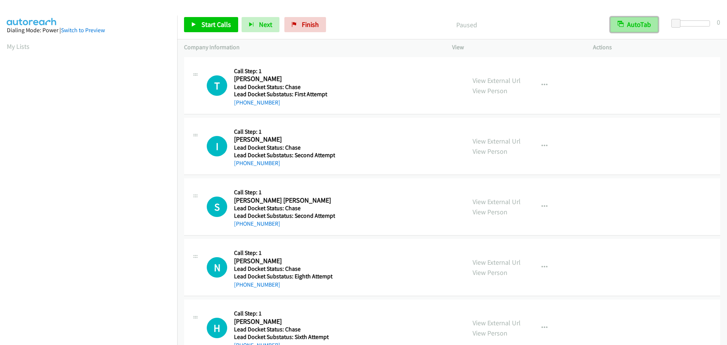
click at [641, 29] on button "AutoTab" at bounding box center [634, 24] width 48 height 15
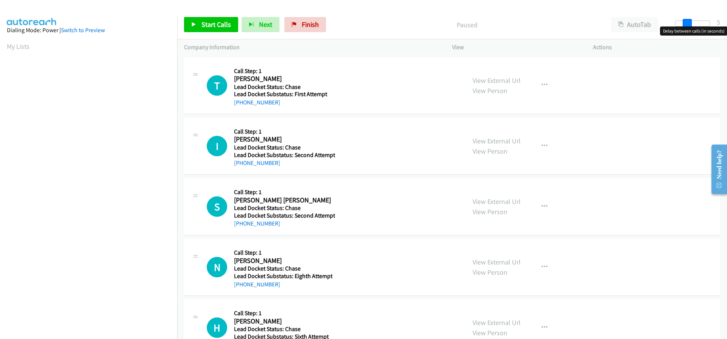
drag, startPoint x: 683, startPoint y: 20, endPoint x: 687, endPoint y: 22, distance: 4.0
click at [687, 22] on div at bounding box center [692, 23] width 35 height 6
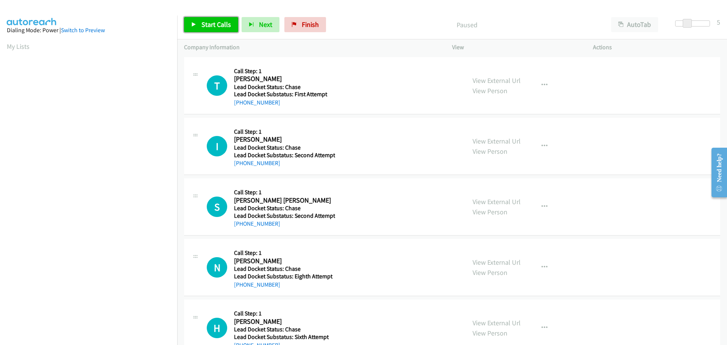
click at [217, 25] on span "Start Calls" at bounding box center [216, 24] width 30 height 9
drag, startPoint x: 277, startPoint y: 101, endPoint x: 241, endPoint y: 101, distance: 36.0
click at [241, 101] on div "+1 510-485-2801" at bounding box center [283, 102] width 99 height 9
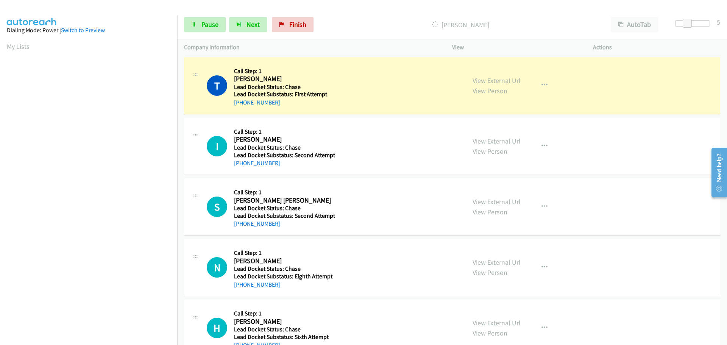
copy link "510-485-2801"
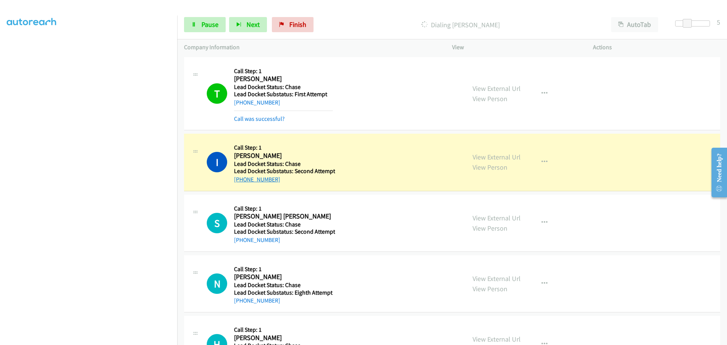
drag, startPoint x: 282, startPoint y: 180, endPoint x: 240, endPoint y: 179, distance: 41.3
click at [240, 179] on div "+1 415-515-6117" at bounding box center [284, 179] width 101 height 9
copy link "415-515-6117"
drag, startPoint x: 276, startPoint y: 240, endPoint x: 241, endPoint y: 238, distance: 34.1
click at [241, 238] on div "Callback Scheduled Call Step: 1 Sara Ortiz Macias America/Los_Angeles Lead Dock…" at bounding box center [284, 222] width 101 height 43
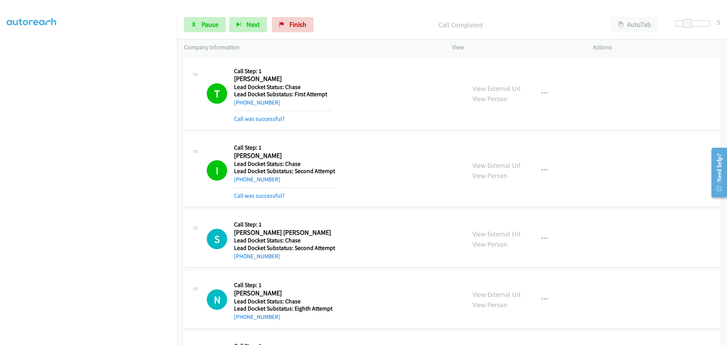
copy div "d Docket Status: Chase Lead Docket Substatus: Second Attempt +1 458-300-3749"
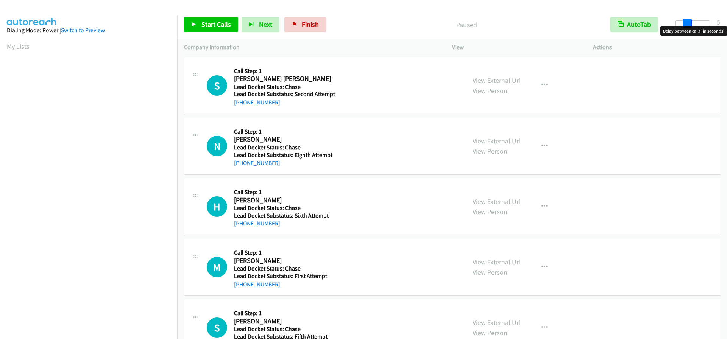
drag, startPoint x: 675, startPoint y: 22, endPoint x: 685, endPoint y: 24, distance: 10.3
click at [685, 24] on span at bounding box center [686, 23] width 9 height 9
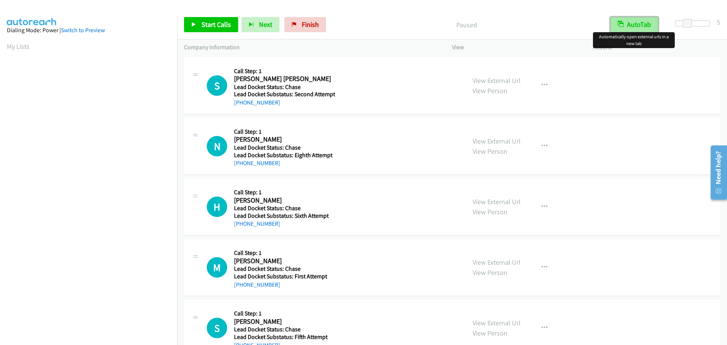
click at [620, 28] on button "AutoTab" at bounding box center [634, 24] width 48 height 15
click at [213, 22] on span "Start Calls" at bounding box center [216, 24] width 30 height 9
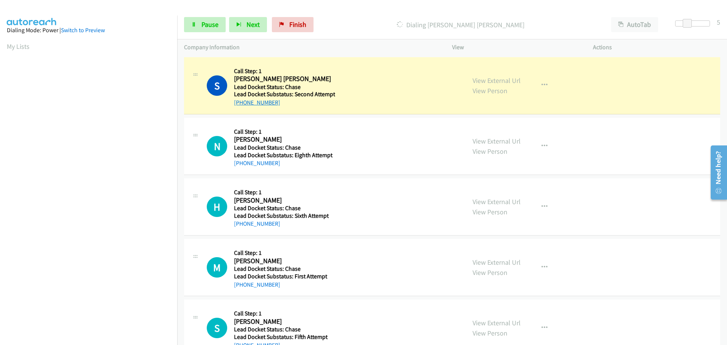
drag, startPoint x: 276, startPoint y: 102, endPoint x: 242, endPoint y: 103, distance: 33.3
click at [242, 103] on div "+1 458-300-3749" at bounding box center [284, 102] width 101 height 9
copy link "458-300-3749"
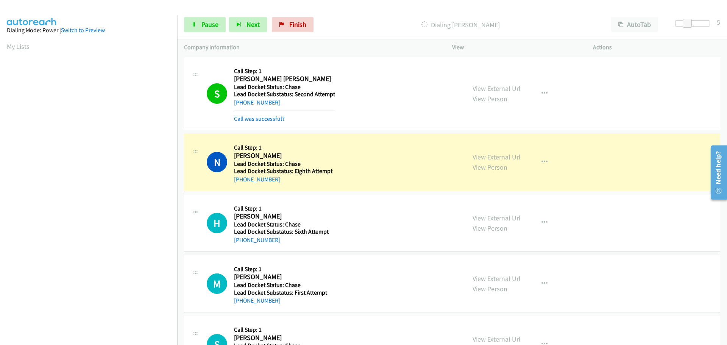
scroll to position [80, 0]
click at [215, 23] on span "Pause" at bounding box center [209, 24] width 17 height 9
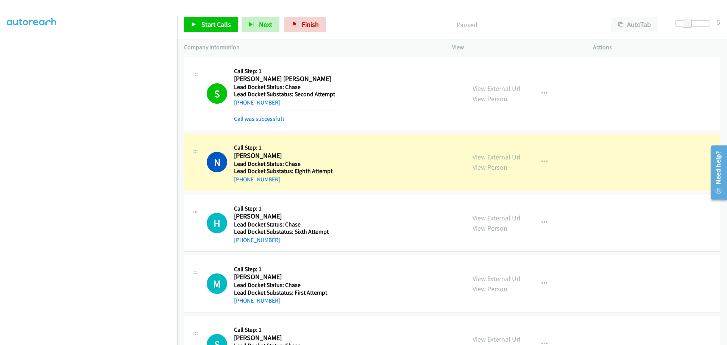
drag, startPoint x: 279, startPoint y: 176, endPoint x: 240, endPoint y: 179, distance: 38.7
click at [240, 179] on div "+1 509-342-6393" at bounding box center [283, 179] width 99 height 9
copy link "509-342-6393"
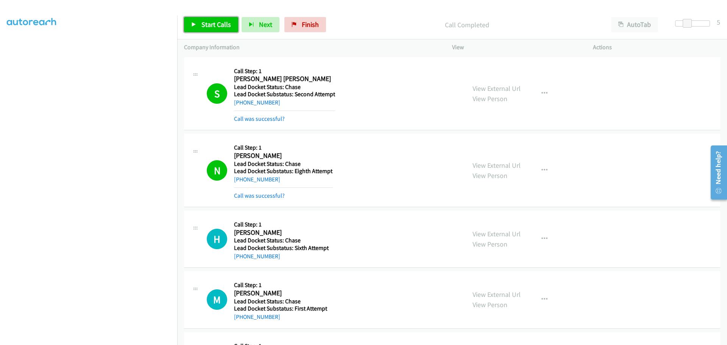
click at [216, 26] on span "Start Calls" at bounding box center [216, 24] width 30 height 9
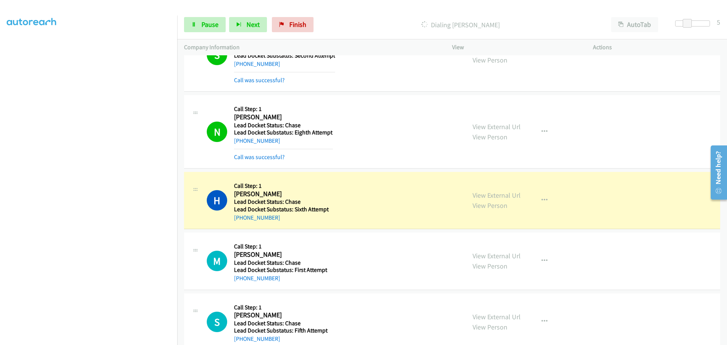
scroll to position [76, 0]
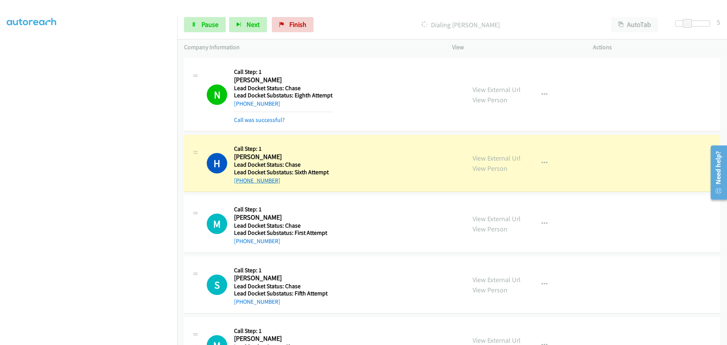
drag, startPoint x: 278, startPoint y: 179, endPoint x: 240, endPoint y: 181, distance: 37.9
click at [240, 181] on div "+1 409-651-9081" at bounding box center [283, 180] width 99 height 9
copy link "409-651-9081"
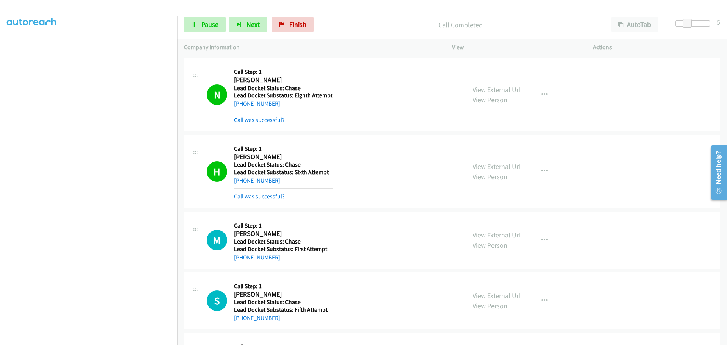
drag, startPoint x: 275, startPoint y: 259, endPoint x: 240, endPoint y: 259, distance: 35.6
click at [240, 259] on div "+1 860-841-8099" at bounding box center [283, 257] width 99 height 9
copy link "860-841-8099"
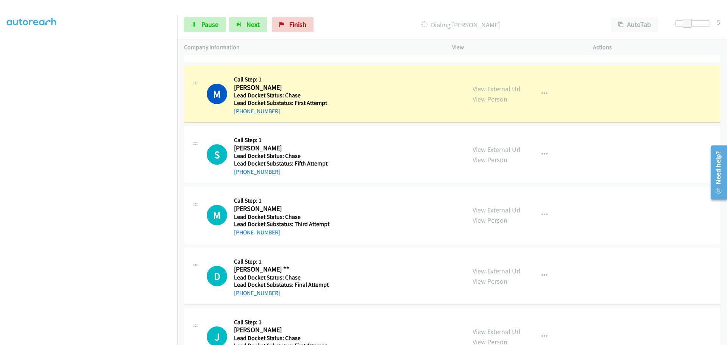
scroll to position [227, 0]
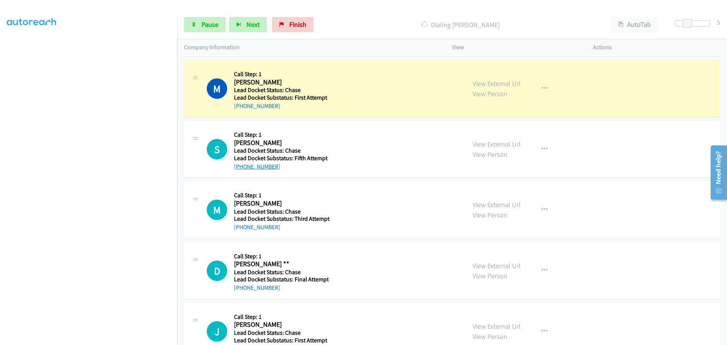
drag, startPoint x: 276, startPoint y: 167, endPoint x: 241, endPoint y: 164, distance: 34.5
click at [241, 164] on div "[PHONE_NUMBER]" at bounding box center [283, 166] width 99 height 9
copy link "772-224-6590"
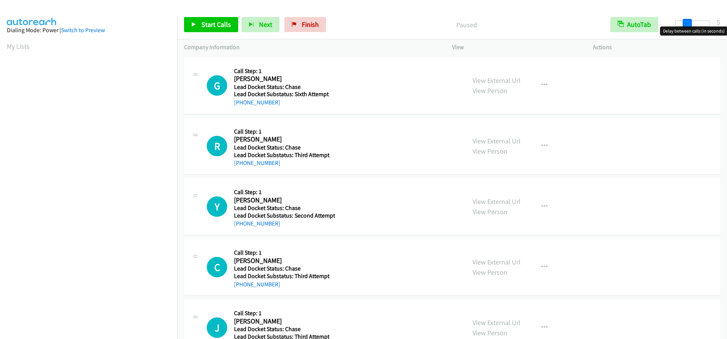
drag, startPoint x: 676, startPoint y: 25, endPoint x: 687, endPoint y: 23, distance: 10.7
click at [687, 23] on span at bounding box center [686, 23] width 9 height 9
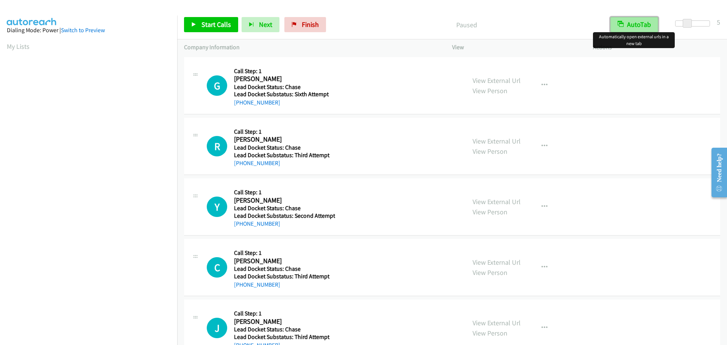
click at [642, 23] on button "AutoTab" at bounding box center [634, 24] width 48 height 15
click at [215, 19] on link "Start Calls" at bounding box center [211, 24] width 54 height 15
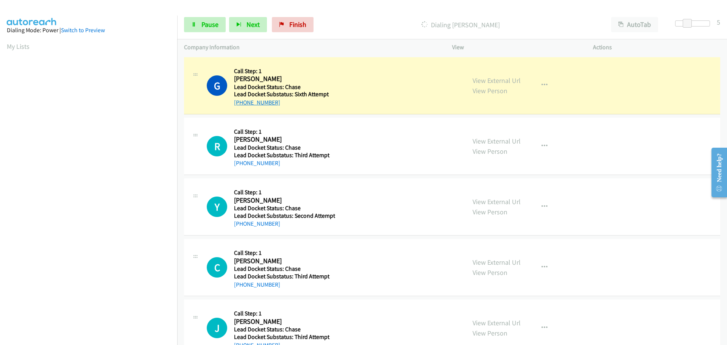
drag, startPoint x: 282, startPoint y: 106, endPoint x: 241, endPoint y: 102, distance: 41.1
click at [241, 102] on div "[PHONE_NUMBER]" at bounding box center [284, 102] width 101 height 9
copy link "[PHONE_NUMBER]"
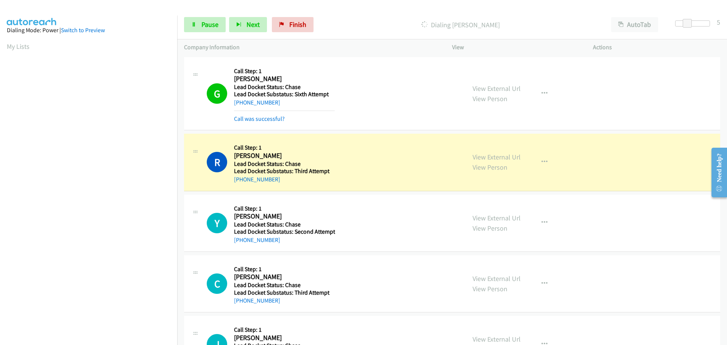
scroll to position [80, 0]
drag, startPoint x: 276, startPoint y: 181, endPoint x: 241, endPoint y: 179, distance: 34.5
click at [241, 179] on div "+1 360-292-2588" at bounding box center [284, 179] width 101 height 9
copy link "360-292-2588"
click at [213, 25] on span "Pause" at bounding box center [209, 24] width 17 height 9
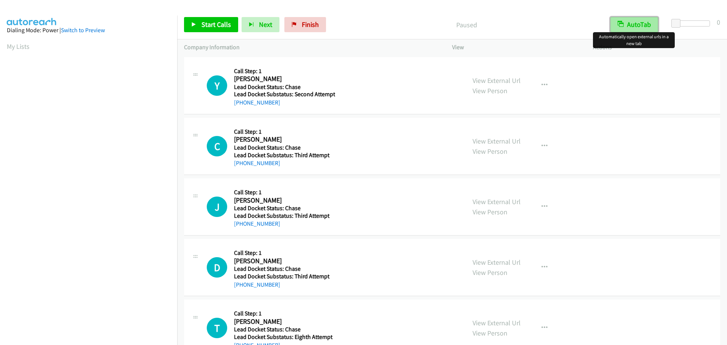
click at [641, 22] on button "AutoTab" at bounding box center [634, 24] width 48 height 15
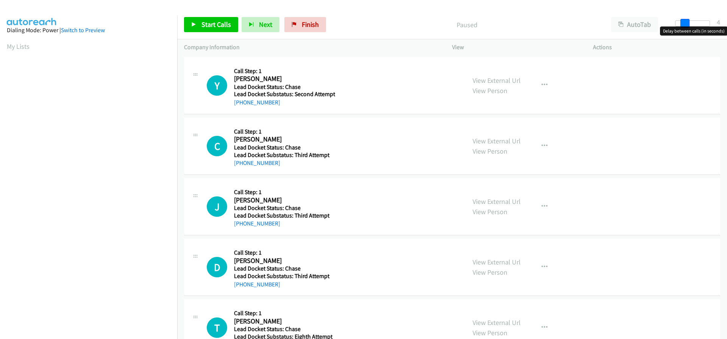
drag, startPoint x: 677, startPoint y: 22, endPoint x: 686, endPoint y: 22, distance: 9.1
click at [686, 22] on span at bounding box center [684, 23] width 9 height 9
click at [687, 22] on span at bounding box center [686, 23] width 9 height 9
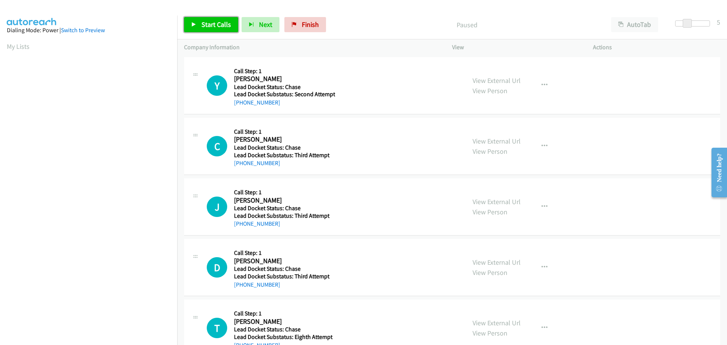
click at [222, 28] on span "Start Calls" at bounding box center [216, 24] width 30 height 9
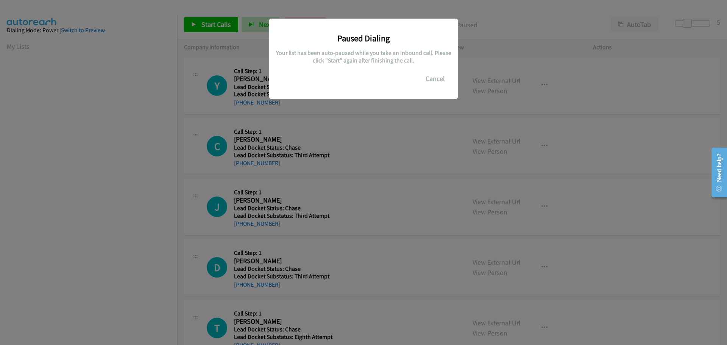
scroll to position [80, 0]
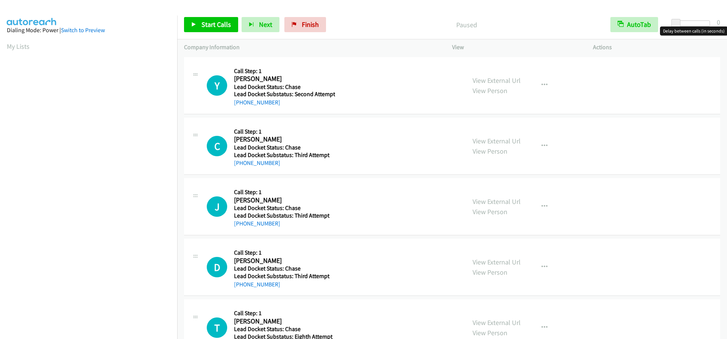
drag, startPoint x: 671, startPoint y: 22, endPoint x: 676, endPoint y: 24, distance: 5.5
click at [676, 24] on div at bounding box center [692, 26] width 48 height 12
drag, startPoint x: 676, startPoint y: 24, endPoint x: 687, endPoint y: 24, distance: 10.6
click at [687, 24] on span at bounding box center [686, 23] width 9 height 9
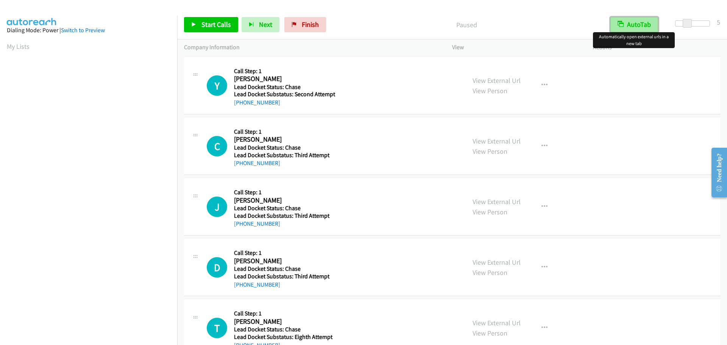
click at [628, 27] on button "AutoTab" at bounding box center [634, 24] width 48 height 15
click at [219, 22] on span "Start Calls" at bounding box center [216, 24] width 30 height 9
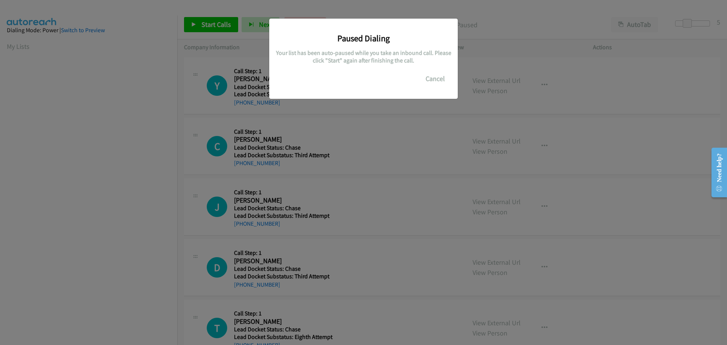
scroll to position [80, 0]
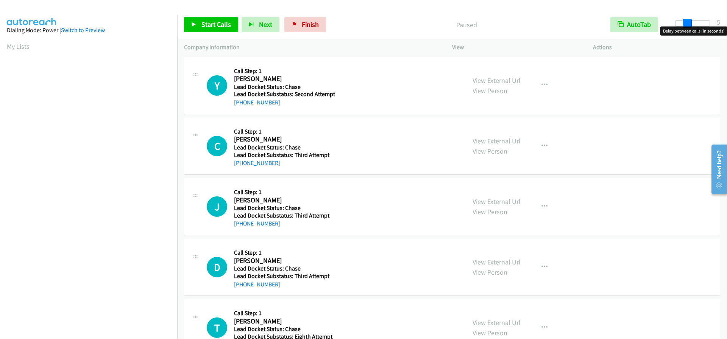
drag, startPoint x: 678, startPoint y: 25, endPoint x: 690, endPoint y: 23, distance: 11.8
click at [690, 23] on span at bounding box center [686, 23] width 9 height 9
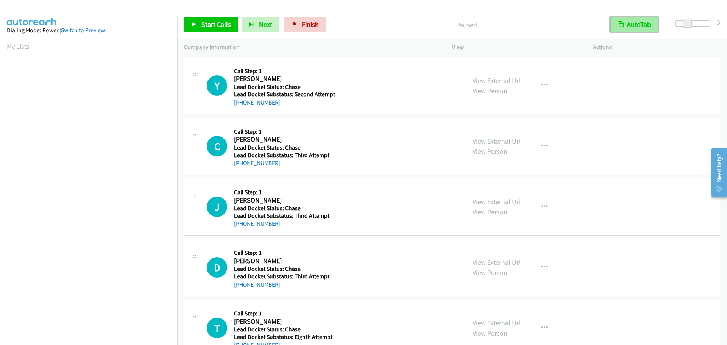
click at [654, 23] on button "AutoTab" at bounding box center [634, 24] width 48 height 15
click at [225, 30] on link "Start Calls" at bounding box center [211, 24] width 54 height 15
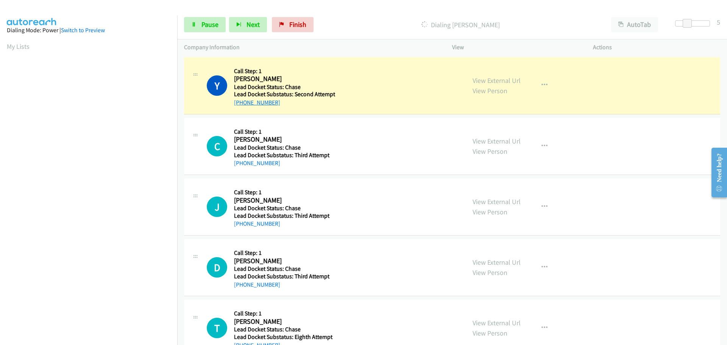
drag, startPoint x: 280, startPoint y: 104, endPoint x: 240, endPoint y: 103, distance: 39.7
click at [240, 103] on div "+1 503-610-8381" at bounding box center [284, 102] width 101 height 9
copy link "503-610-8381"
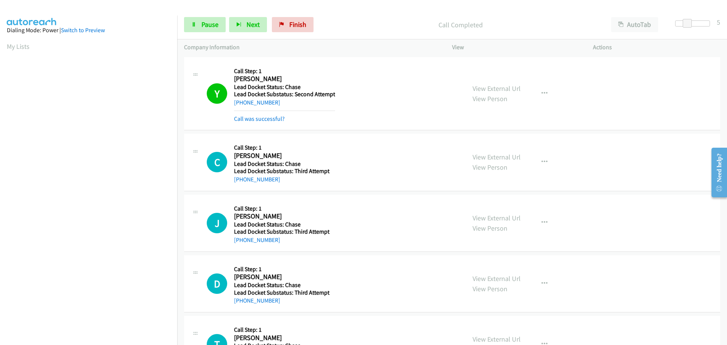
scroll to position [80, 0]
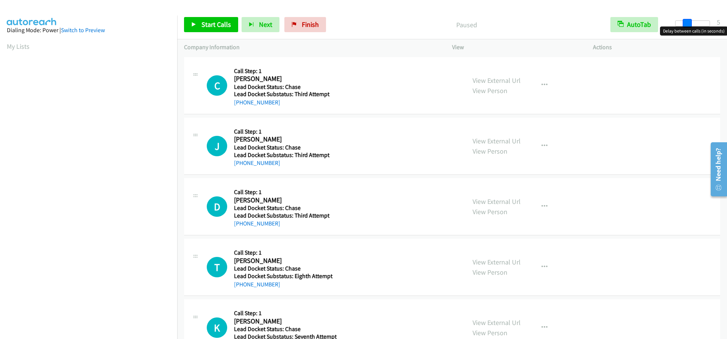
drag, startPoint x: 675, startPoint y: 23, endPoint x: 685, endPoint y: 25, distance: 10.4
click at [685, 25] on span at bounding box center [686, 23] width 9 height 9
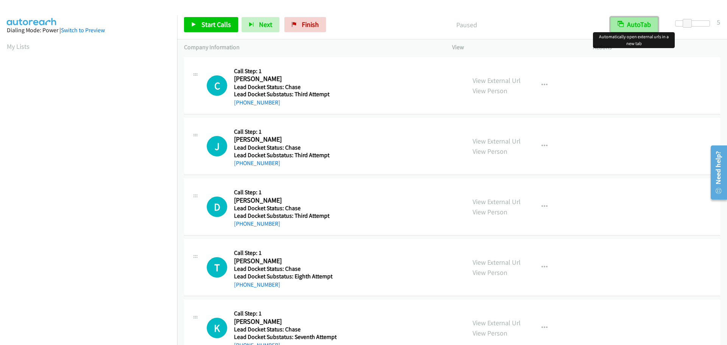
click at [637, 25] on button "AutoTab" at bounding box center [634, 24] width 48 height 15
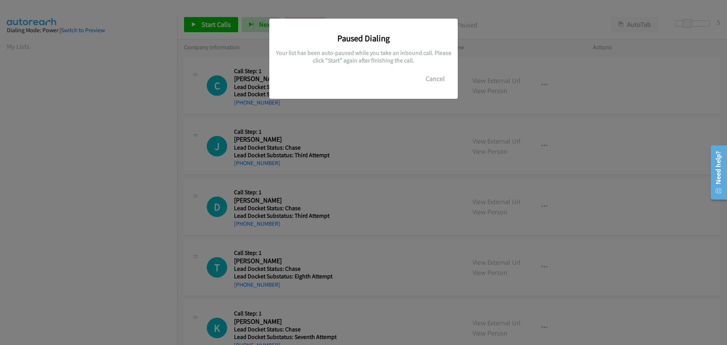
scroll to position [80, 0]
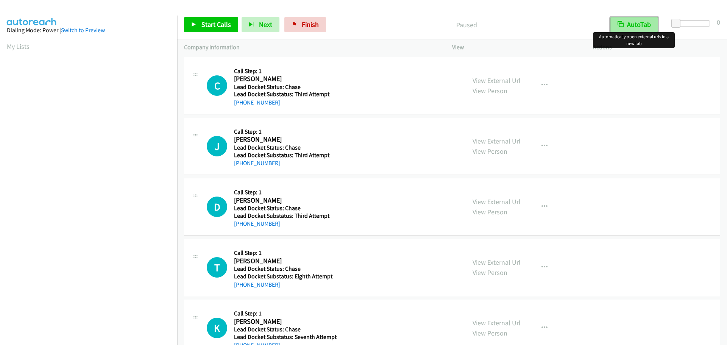
click at [629, 24] on button "AutoTab" at bounding box center [634, 24] width 48 height 15
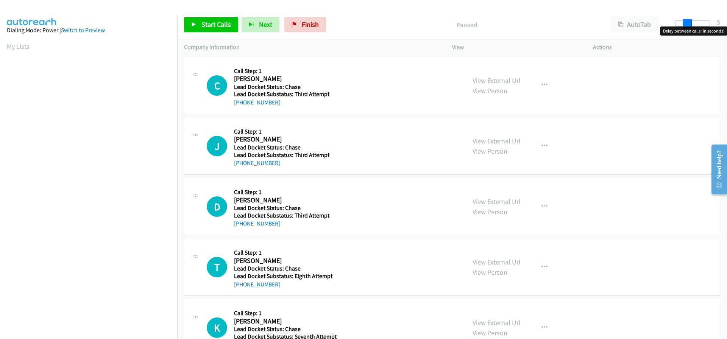
drag, startPoint x: 672, startPoint y: 22, endPoint x: 683, endPoint y: 25, distance: 11.0
click at [683, 25] on span at bounding box center [686, 23] width 9 height 9
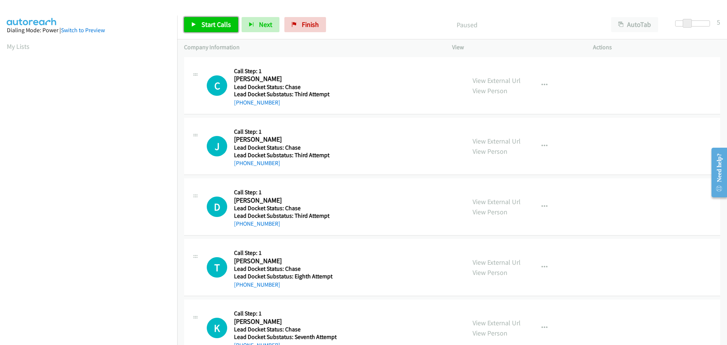
click at [224, 26] on span "Start Calls" at bounding box center [216, 24] width 30 height 9
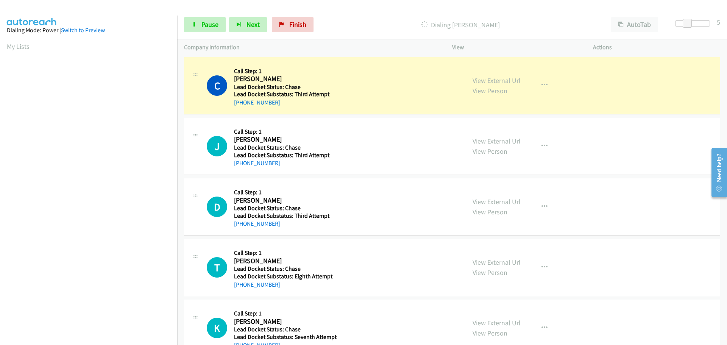
drag, startPoint x: 280, startPoint y: 107, endPoint x: 241, endPoint y: 103, distance: 38.8
click at [241, 103] on div "+1 928-715-0662" at bounding box center [284, 102] width 101 height 9
copy link "928-715-0662"
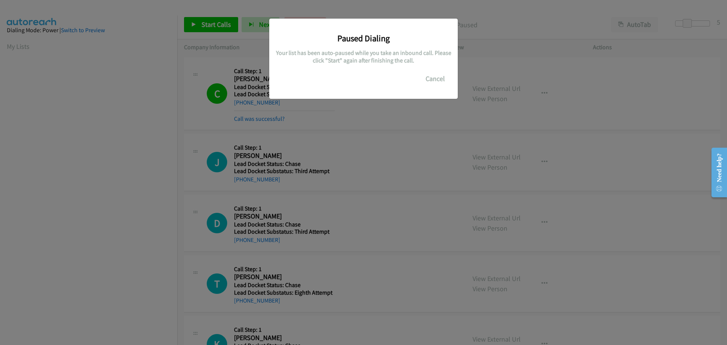
scroll to position [80, 0]
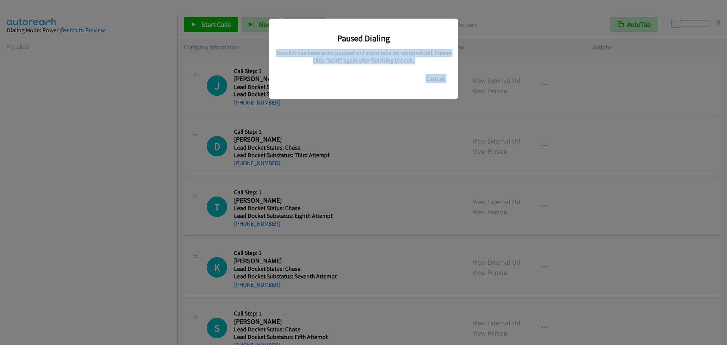
click at [687, 25] on body "Start Calls Pause Next Finish Paused AutoTab AutoTab 0 Company Information Info…" at bounding box center [363, 18] width 727 height 36
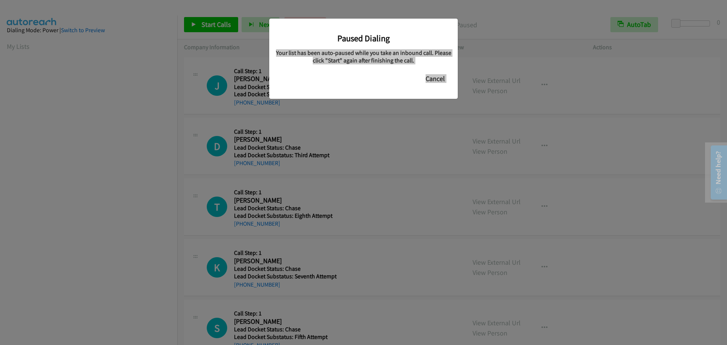
scroll to position [80, 0]
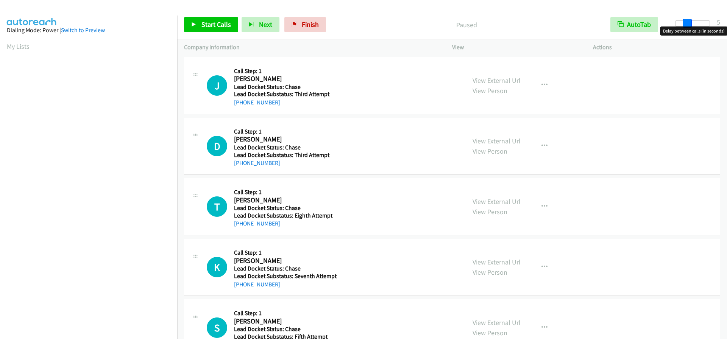
drag, startPoint x: 676, startPoint y: 22, endPoint x: 687, endPoint y: 26, distance: 11.0
click at [687, 26] on span at bounding box center [686, 23] width 9 height 9
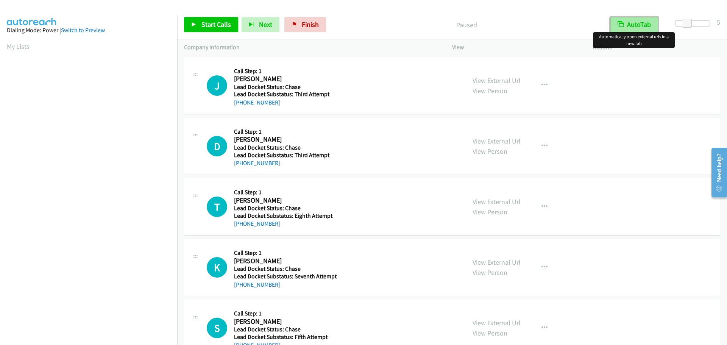
click at [641, 26] on button "AutoTab" at bounding box center [634, 24] width 48 height 15
click at [208, 29] on link "Start Calls" at bounding box center [211, 24] width 54 height 15
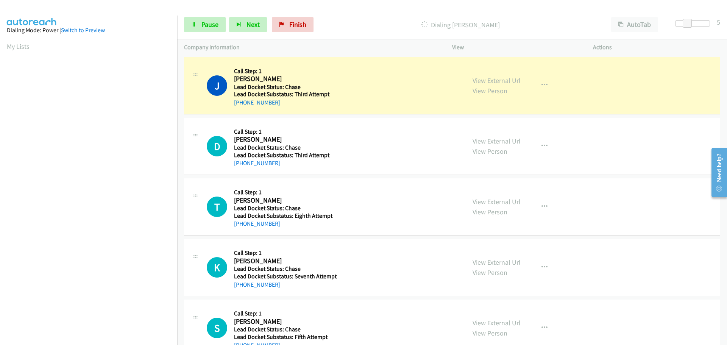
drag, startPoint x: 275, startPoint y: 104, endPoint x: 240, endPoint y: 106, distance: 35.3
click at [240, 106] on div "[PHONE_NUMBER]" at bounding box center [284, 102] width 101 height 9
copy link "[PHONE_NUMBER]"
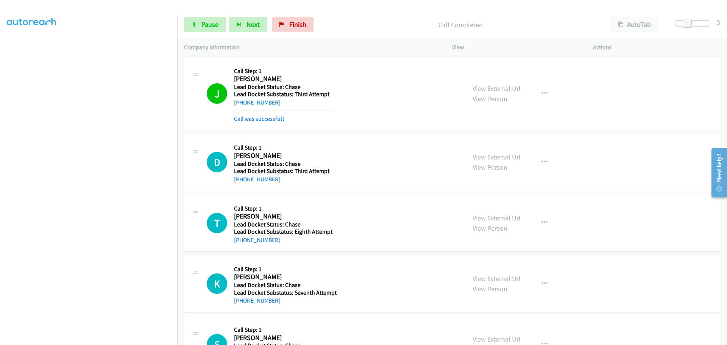
drag, startPoint x: 280, startPoint y: 183, endPoint x: 240, endPoint y: 181, distance: 39.8
click at [240, 181] on div "[PHONE_NUMBER]" at bounding box center [284, 179] width 101 height 9
copy link "[PHONE_NUMBER]"
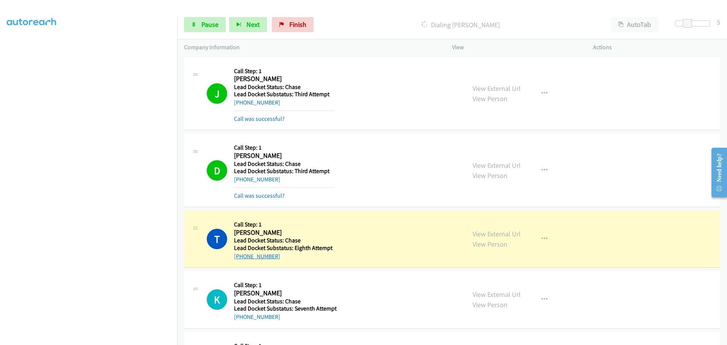
drag, startPoint x: 277, startPoint y: 259, endPoint x: 240, endPoint y: 258, distance: 37.5
click at [240, 258] on div "[PHONE_NUMBER]" at bounding box center [284, 256] width 101 height 9
copy link "[PHONE_NUMBER]"
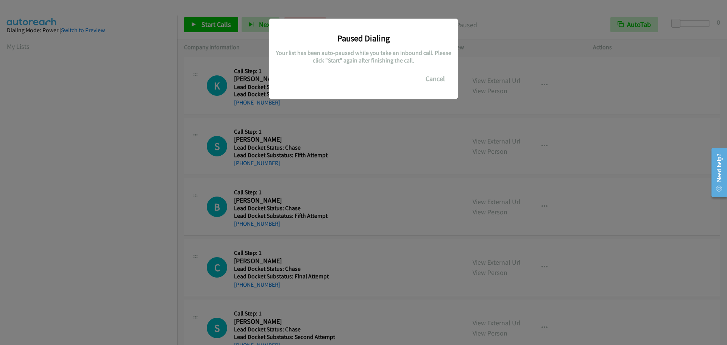
scroll to position [80, 0]
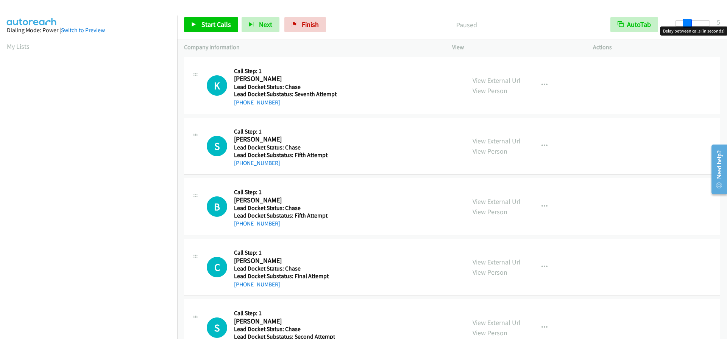
drag, startPoint x: 674, startPoint y: 23, endPoint x: 683, endPoint y: 23, distance: 9.1
click at [683, 23] on span at bounding box center [686, 23] width 9 height 9
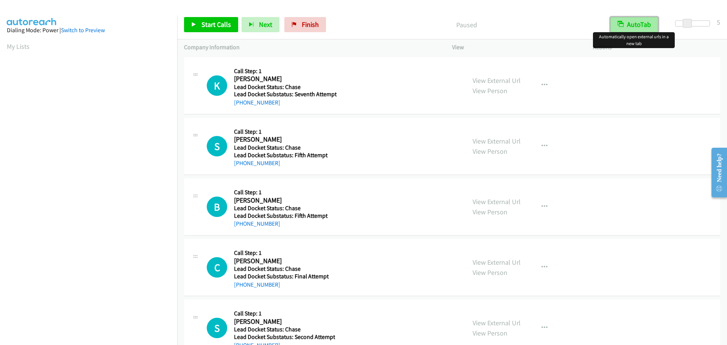
click at [649, 22] on button "AutoTab" at bounding box center [634, 24] width 48 height 15
click at [226, 24] on span "Start Calls" at bounding box center [216, 24] width 30 height 9
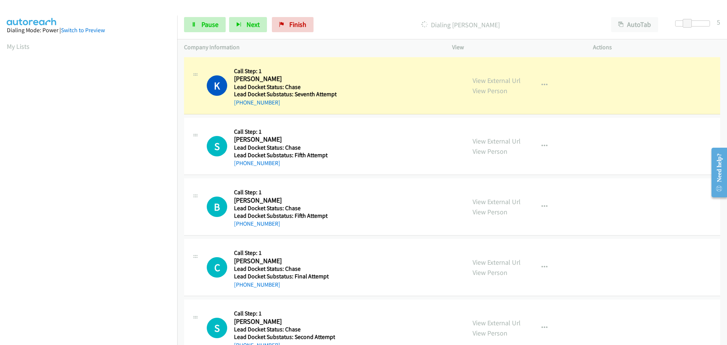
drag, startPoint x: 282, startPoint y: 102, endPoint x: 242, endPoint y: 107, distance: 40.4
click at [242, 107] on div "[PHONE_NUMBER]" at bounding box center [285, 102] width 103 height 9
copy link "[PHONE_NUMBER]"
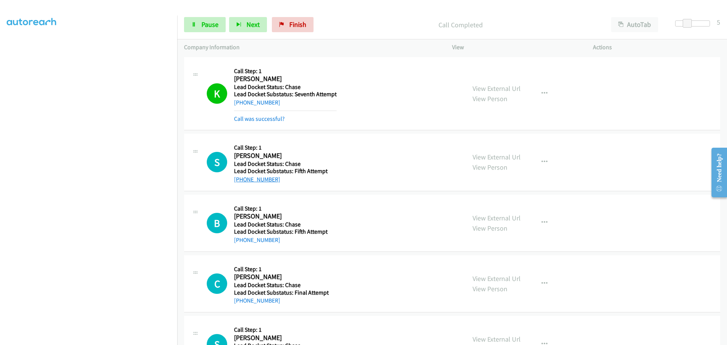
drag, startPoint x: 277, startPoint y: 178, endPoint x: 242, endPoint y: 181, distance: 34.9
click at [242, 181] on div "[PHONE_NUMBER]" at bounding box center [284, 179] width 101 height 9
copy link "[PHONE_NUMBER]"
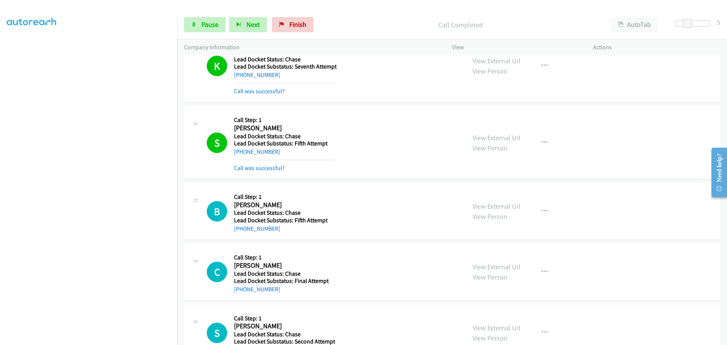
scroll to position [76, 0]
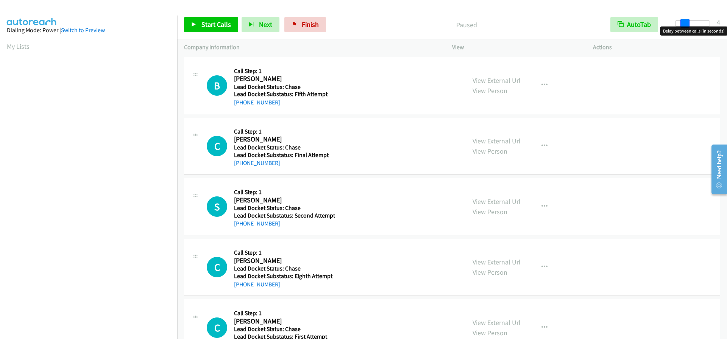
drag, startPoint x: 676, startPoint y: 22, endPoint x: 685, endPoint y: 22, distance: 9.5
click at [685, 22] on span at bounding box center [684, 23] width 9 height 9
click at [689, 22] on span at bounding box center [686, 23] width 9 height 9
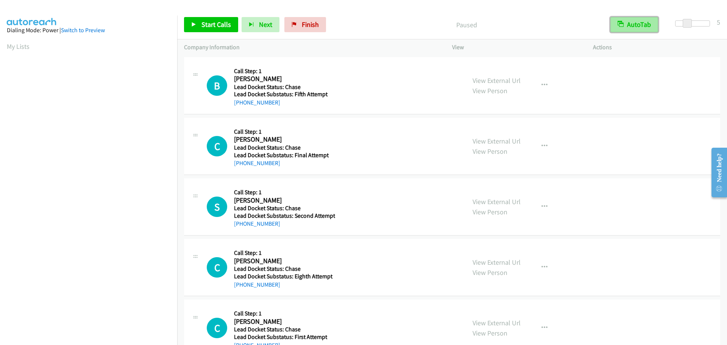
click at [645, 23] on button "AutoTab" at bounding box center [634, 24] width 48 height 15
click at [230, 27] on link "Start Calls" at bounding box center [211, 24] width 54 height 15
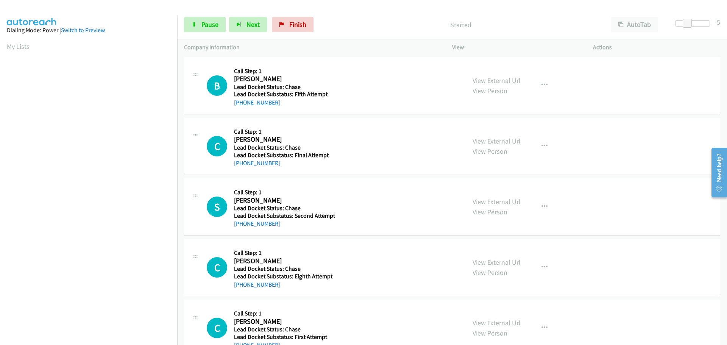
drag, startPoint x: 278, startPoint y: 102, endPoint x: 239, endPoint y: 103, distance: 39.4
click at [239, 103] on div "+1 262-331-1808" at bounding box center [284, 102] width 101 height 9
copy link "262-331-1808"
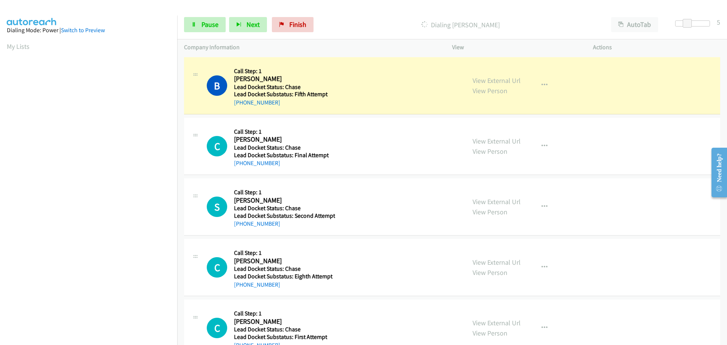
scroll to position [79, 0]
drag, startPoint x: 276, startPoint y: 166, endPoint x: 241, endPoint y: 165, distance: 34.5
click at [241, 165] on div "+1 682-966-5372" at bounding box center [284, 163] width 101 height 9
copy link "682-966-5372"
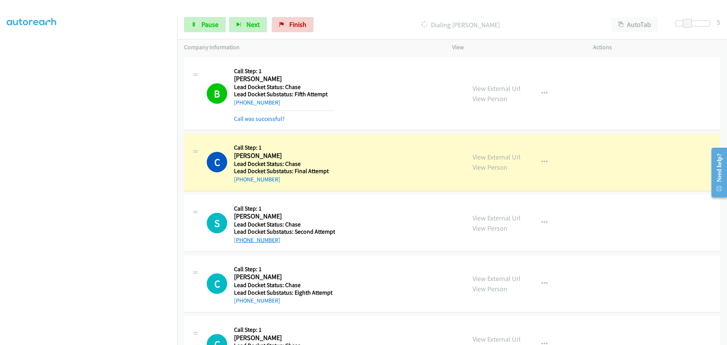
drag, startPoint x: 286, startPoint y: 239, endPoint x: 238, endPoint y: 237, distance: 47.4
click at [238, 237] on div "+1 763-210-8624" at bounding box center [284, 239] width 101 height 9
copy link "763-210-8624"
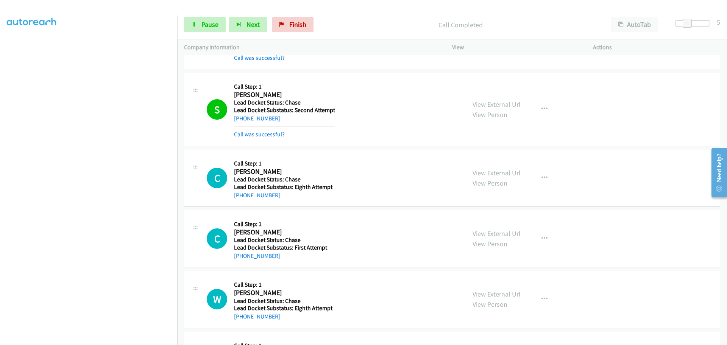
scroll to position [151, 0]
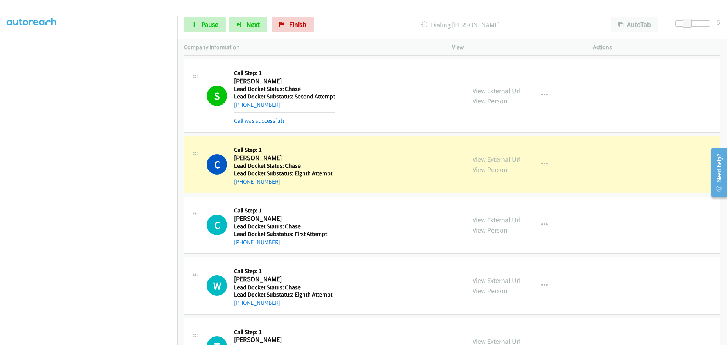
drag, startPoint x: 275, startPoint y: 181, endPoint x: 240, endPoint y: 182, distance: 34.5
click at [240, 182] on div "+1 908-442-5350" at bounding box center [284, 181] width 101 height 9
copy link "908-442-5350"
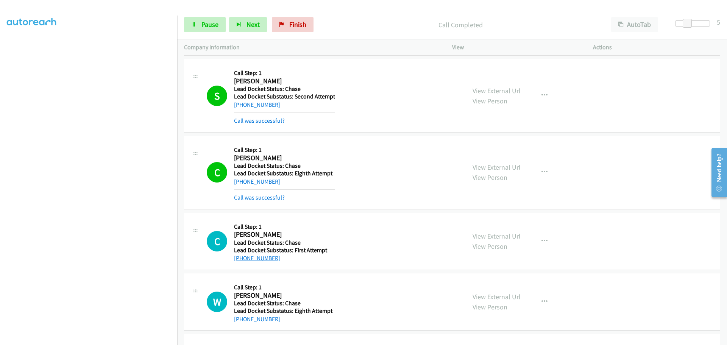
drag, startPoint x: 277, startPoint y: 243, endPoint x: 239, endPoint y: 257, distance: 40.6
click at [239, 257] on div "+1 541-554-1694" at bounding box center [284, 258] width 101 height 9
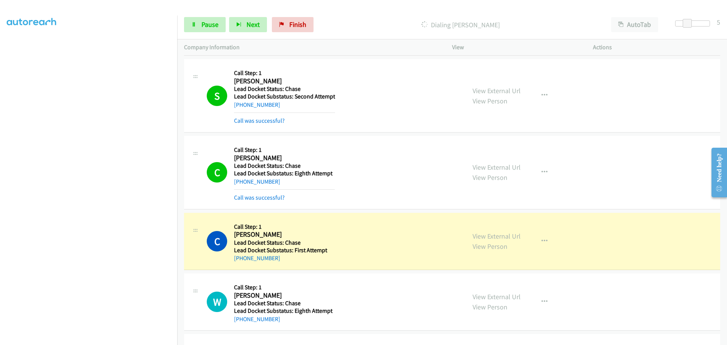
scroll to position [265, 0]
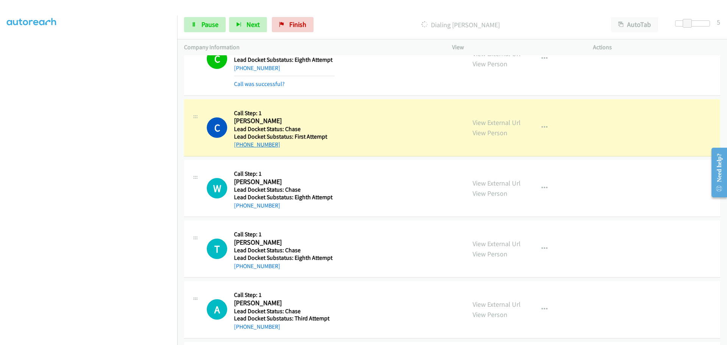
copy link "541-554-1694"
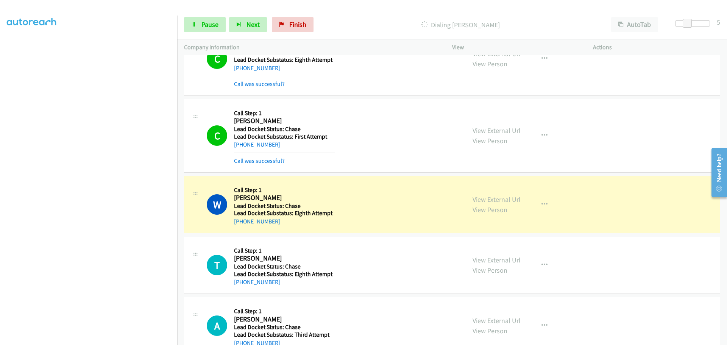
drag, startPoint x: 280, startPoint y: 222, endPoint x: 242, endPoint y: 221, distance: 37.9
click at [242, 221] on div "+1 618-553-8167" at bounding box center [284, 221] width 101 height 9
copy link "618-553-8167"
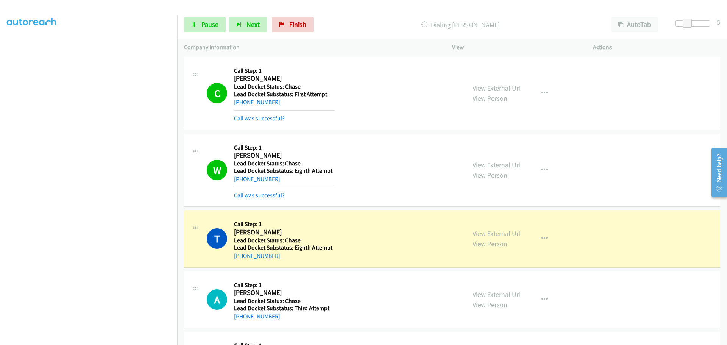
scroll to position [416, 0]
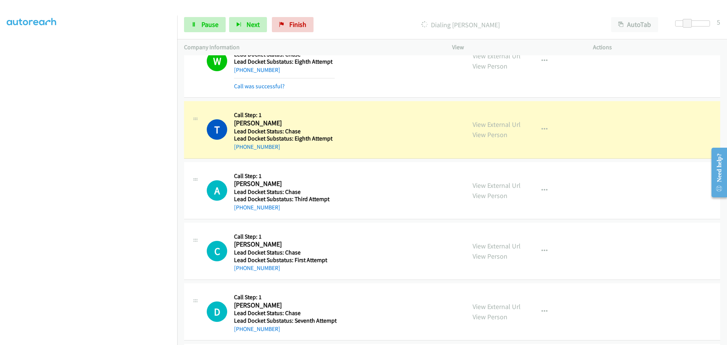
drag, startPoint x: 284, startPoint y: 154, endPoint x: 241, endPoint y: 153, distance: 42.4
click at [241, 153] on div "T Callback Scheduled Call Step: 1 Timothy Shrewsberry America/New_York Lead Doc…" at bounding box center [452, 129] width 536 height 57
copy link "330-931-7844"
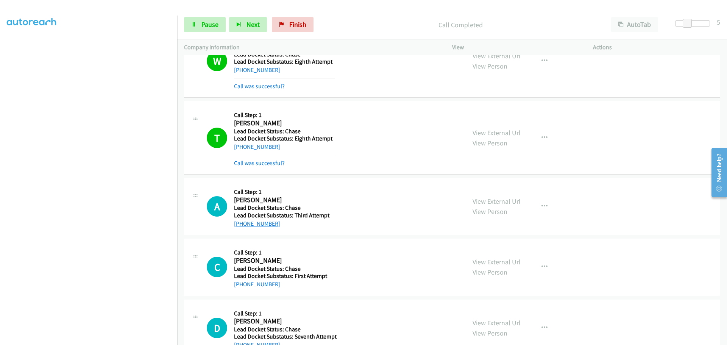
drag, startPoint x: 279, startPoint y: 226, endPoint x: 242, endPoint y: 226, distance: 37.5
click at [242, 226] on div "+1 319-693-3457" at bounding box center [284, 223] width 101 height 9
copy link "319-693-3457"
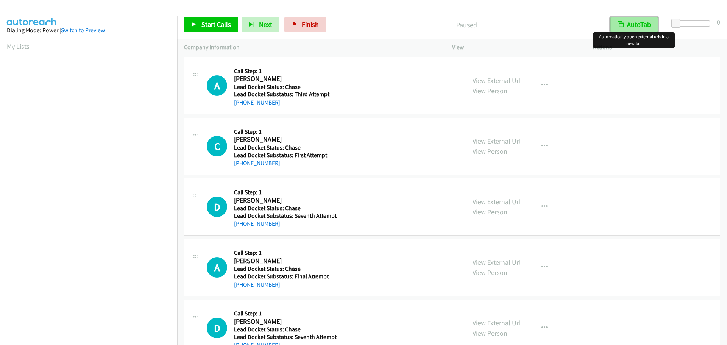
click at [642, 22] on button "AutoTab" at bounding box center [634, 24] width 48 height 15
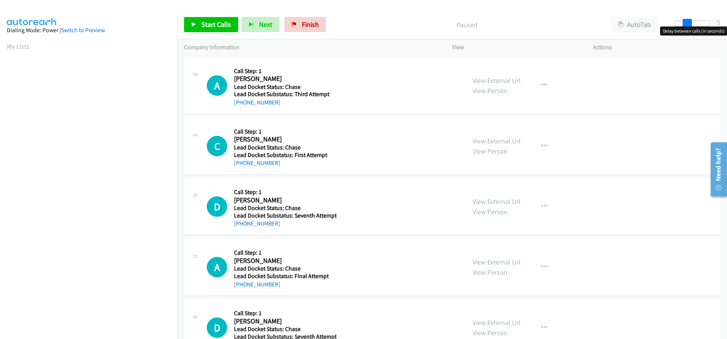
drag, startPoint x: 677, startPoint y: 22, endPoint x: 686, endPoint y: 23, distance: 9.2
click at [686, 23] on span at bounding box center [686, 23] width 9 height 9
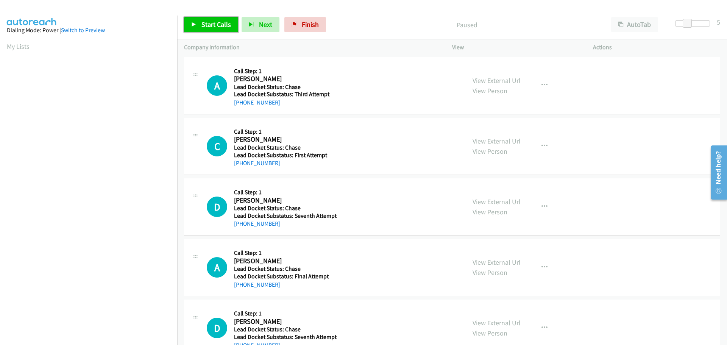
click at [231, 29] on link "Start Calls" at bounding box center [211, 24] width 54 height 15
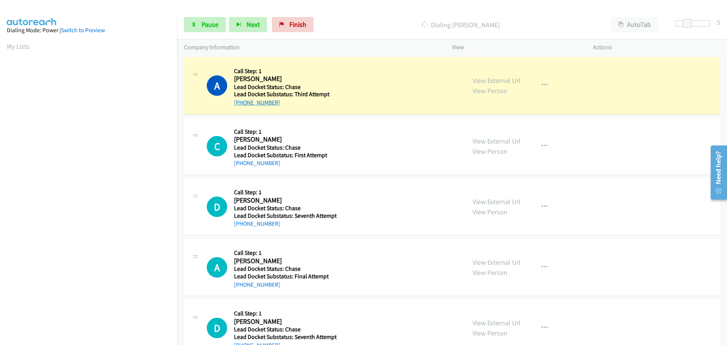
drag, startPoint x: 279, startPoint y: 104, endPoint x: 239, endPoint y: 104, distance: 39.4
click at [239, 104] on div "+1 319-693-3457" at bounding box center [284, 102] width 101 height 9
copy link "319-693-3457"
drag, startPoint x: 277, startPoint y: 163, endPoint x: 240, endPoint y: 160, distance: 37.9
click at [240, 160] on div "+1 321-271-3812" at bounding box center [284, 163] width 101 height 9
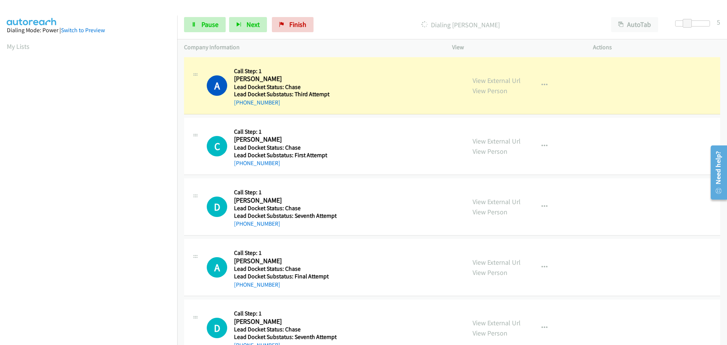
copy link "321-271-3812"
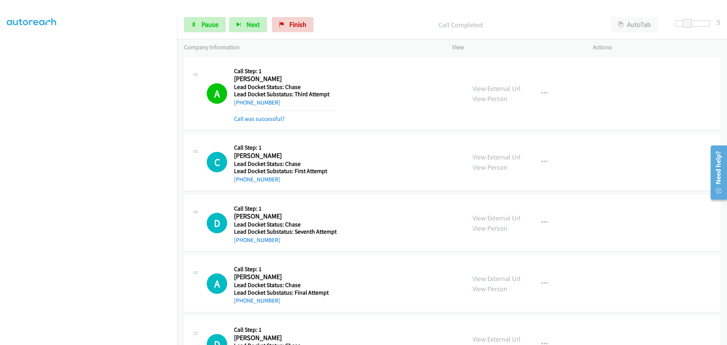
copy link "321-271-3812"
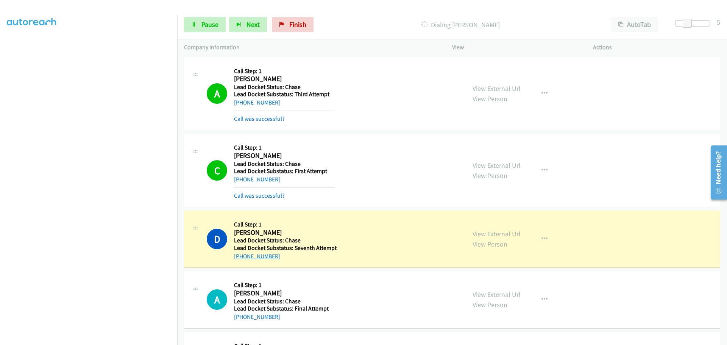
drag, startPoint x: 290, startPoint y: 256, endPoint x: 241, endPoint y: 258, distance: 48.9
click at [241, 258] on div "+1 504-858-5971" at bounding box center [285, 256] width 103 height 9
copy link "504-858-5971"
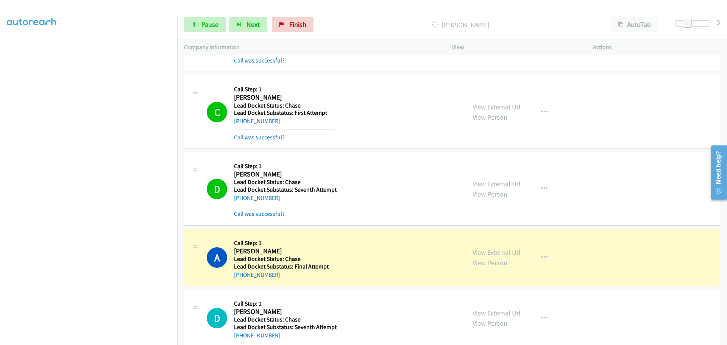
scroll to position [151, 0]
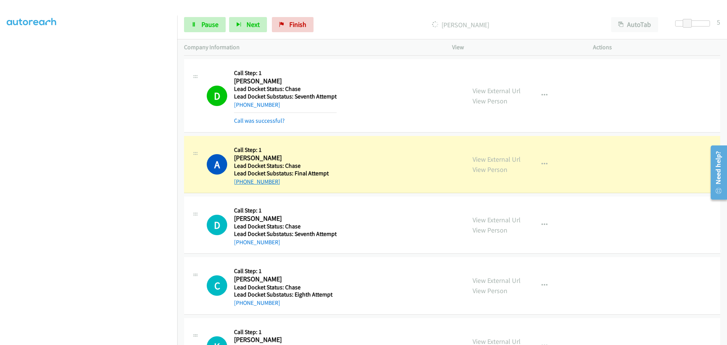
drag, startPoint x: 280, startPoint y: 184, endPoint x: 242, endPoint y: 184, distance: 37.9
click at [242, 184] on div "+1 702-576-7595" at bounding box center [284, 181] width 101 height 9
copy link "702-576-7595"
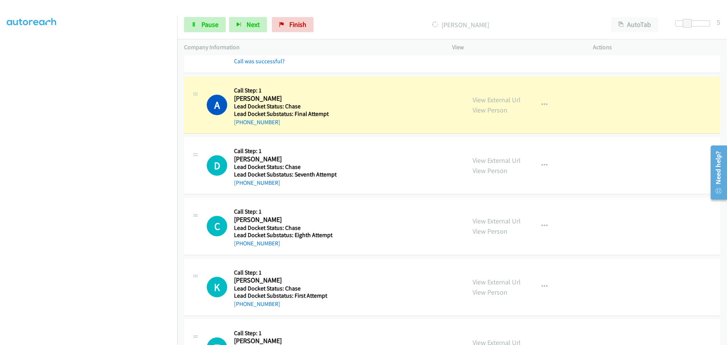
scroll to position [227, 0]
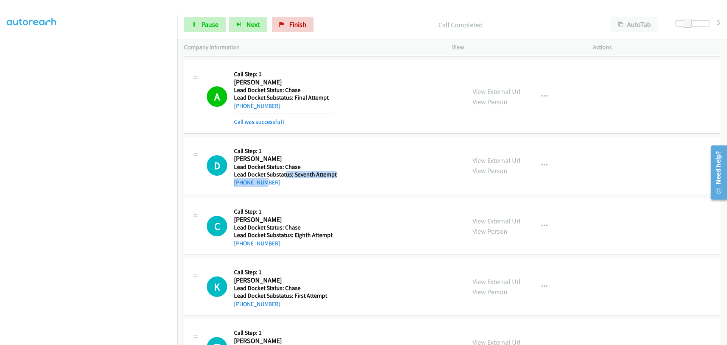
drag, startPoint x: 286, startPoint y: 178, endPoint x: 260, endPoint y: 186, distance: 27.5
click at [260, 186] on div "Callback Scheduled Call Step: 1 Demont Smith America/Los_Angeles Lead Docket St…" at bounding box center [285, 165] width 103 height 43
click at [288, 186] on div "+1 209-898-8627" at bounding box center [285, 182] width 103 height 9
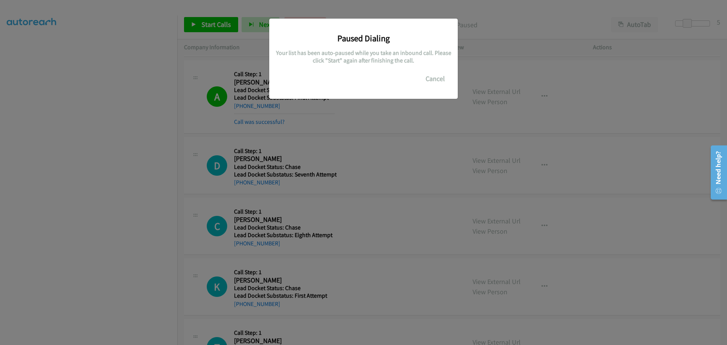
drag, startPoint x: 279, startPoint y: 182, endPoint x: 243, endPoint y: 186, distance: 35.9
click at [243, 36] on main "Start Calls Pause Next Finish Paused AutoTab AutoTab 5 Company Information Info…" at bounding box center [363, 18] width 727 height 36
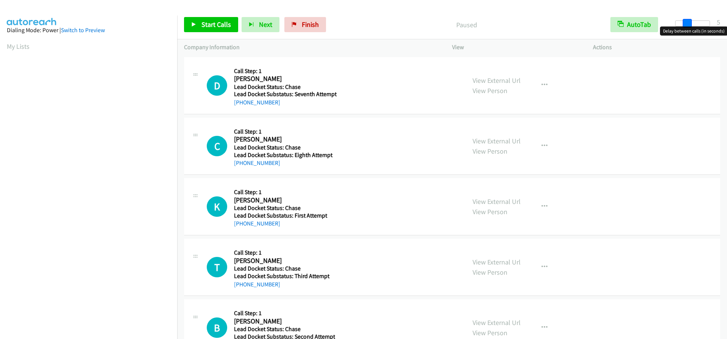
drag, startPoint x: 679, startPoint y: 22, endPoint x: 690, endPoint y: 23, distance: 11.4
click at [690, 23] on span at bounding box center [686, 23] width 9 height 9
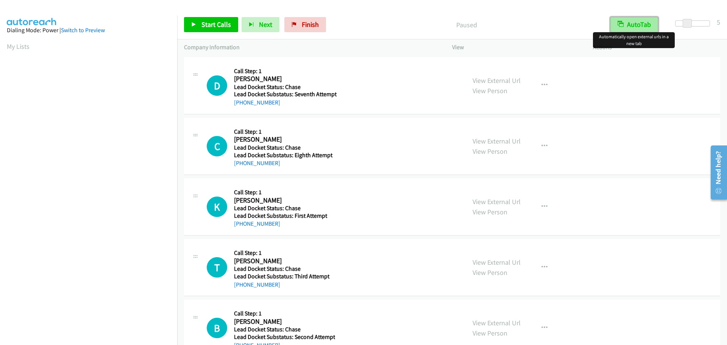
click at [633, 22] on button "AutoTab" at bounding box center [634, 24] width 48 height 15
click at [224, 25] on span "Start Calls" at bounding box center [216, 24] width 30 height 9
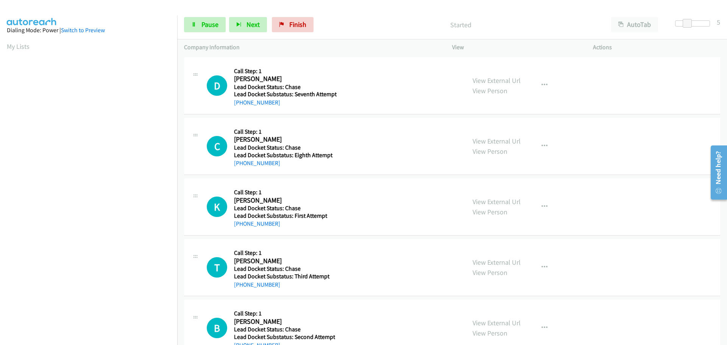
drag, startPoint x: 278, startPoint y: 104, endPoint x: 241, endPoint y: 109, distance: 37.8
click at [241, 109] on div "D Callback Scheduled Call Step: 1 Demont Smith America/Los_Angeles Lead Docket …" at bounding box center [452, 85] width 536 height 57
copy link "209-898-8627"
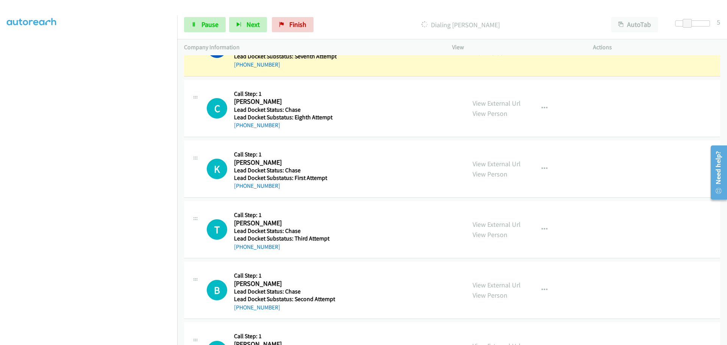
scroll to position [46, 0]
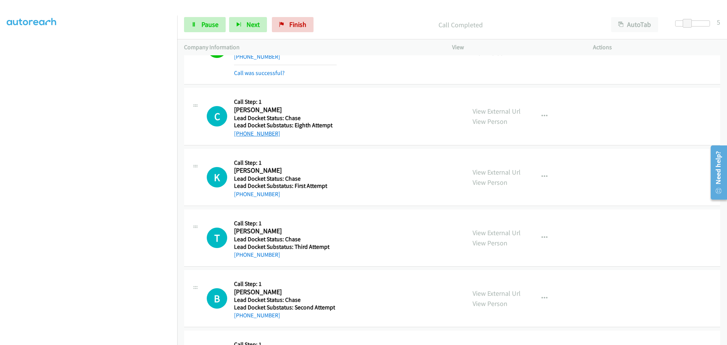
drag, startPoint x: 276, startPoint y: 127, endPoint x: 254, endPoint y: 130, distance: 22.2
click at [248, 129] on div "+1 832-385-4999" at bounding box center [284, 133] width 101 height 9
click at [296, 134] on div "+1 832-385-4999" at bounding box center [284, 133] width 101 height 9
click at [289, 136] on div "+1 832-385-4999" at bounding box center [284, 133] width 101 height 9
click at [280, 150] on td "K Callback Scheduled Call Step: 1 Kevin Danielson America/North_Dakota/Center L…" at bounding box center [452, 177] width 550 height 61
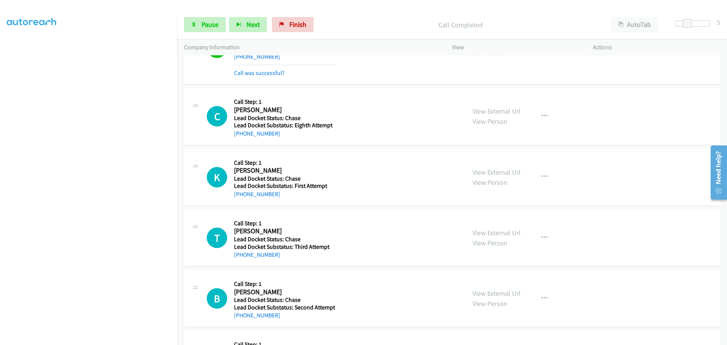
drag, startPoint x: 270, startPoint y: 133, endPoint x: 240, endPoint y: 137, distance: 30.1
click at [240, 137] on div "+1 832-385-4999" at bounding box center [284, 133] width 101 height 9
copy link "832-385-4999"
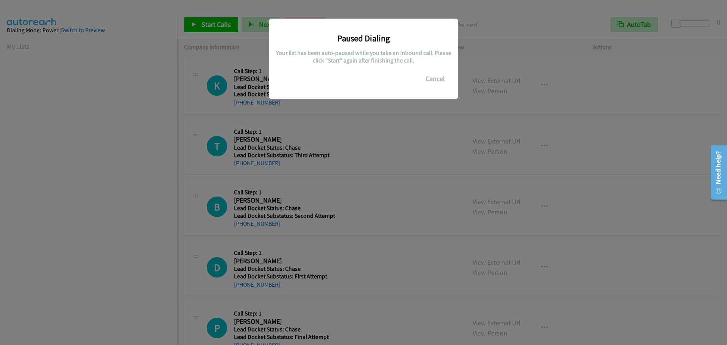
scroll to position [80, 0]
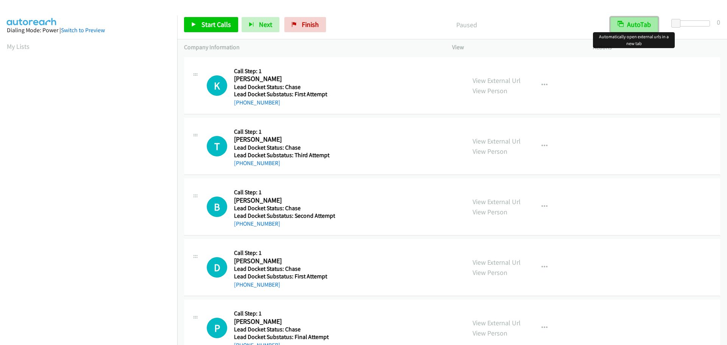
click at [637, 24] on button "AutoTab" at bounding box center [634, 24] width 48 height 15
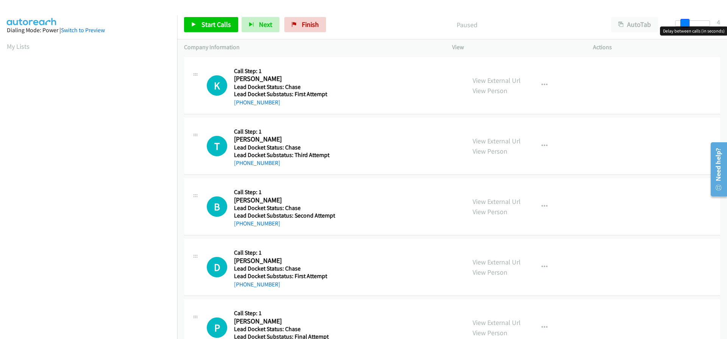
drag, startPoint x: 675, startPoint y: 22, endPoint x: 685, endPoint y: 22, distance: 10.2
click at [685, 22] on span at bounding box center [684, 23] width 9 height 9
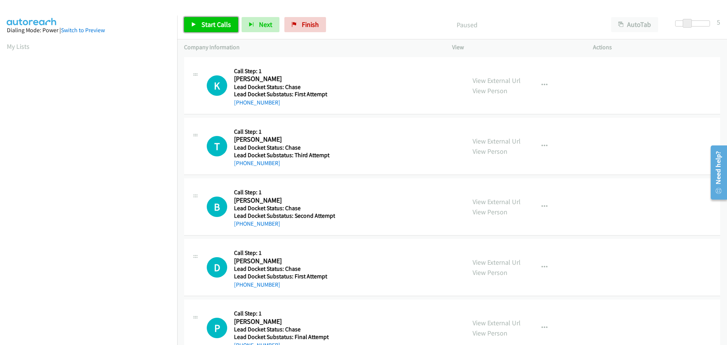
drag, startPoint x: 220, startPoint y: 22, endPoint x: 220, endPoint y: 17, distance: 4.2
click at [220, 22] on span "Start Calls" at bounding box center [216, 24] width 30 height 9
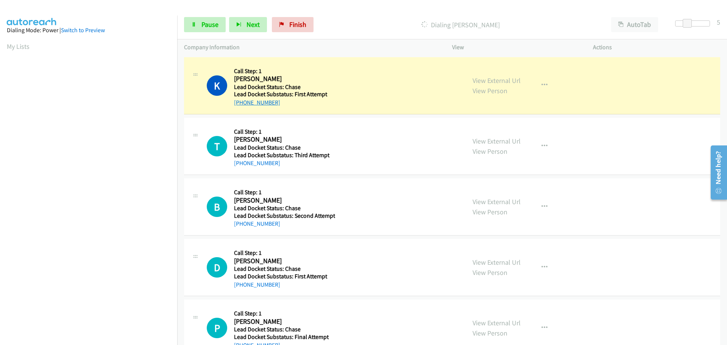
drag, startPoint x: 276, startPoint y: 103, endPoint x: 240, endPoint y: 103, distance: 36.0
click at [240, 103] on div "[PHONE_NUMBER]" at bounding box center [283, 102] width 99 height 9
copy link "[PHONE_NUMBER]"
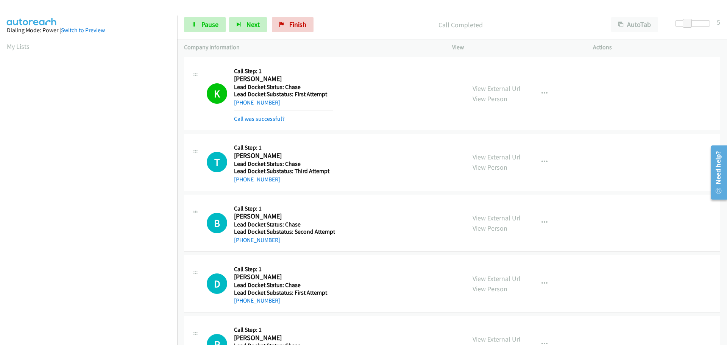
scroll to position [80, 0]
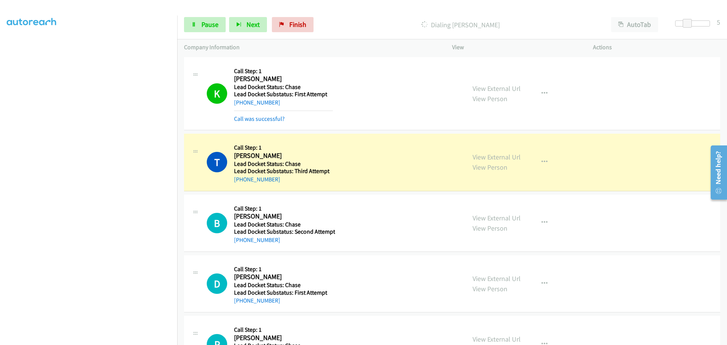
drag, startPoint x: 277, startPoint y: 182, endPoint x: 241, endPoint y: 187, distance: 35.9
click at [241, 187] on div "T Callback Scheduled Call Step: 1 [PERSON_NAME] [GEOGRAPHIC_DATA]/New_York Lead…" at bounding box center [452, 162] width 536 height 57
copy link "[PHONE_NUMBER]"
drag, startPoint x: 291, startPoint y: 241, endPoint x: 241, endPoint y: 241, distance: 50.0
click at [241, 241] on div "[PHONE_NUMBER]" at bounding box center [284, 239] width 101 height 9
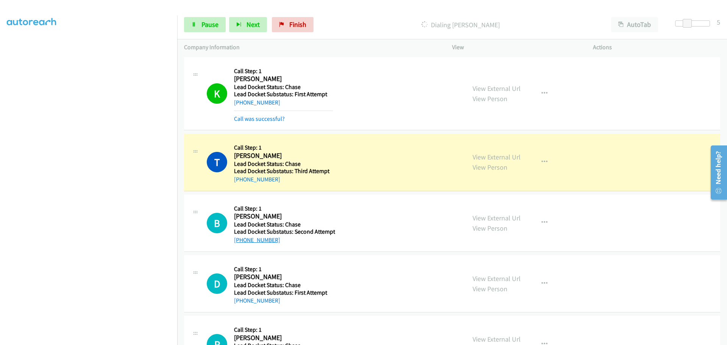
copy link "[PHONE_NUMBER]"
